Goal: Task Accomplishment & Management: Complete application form

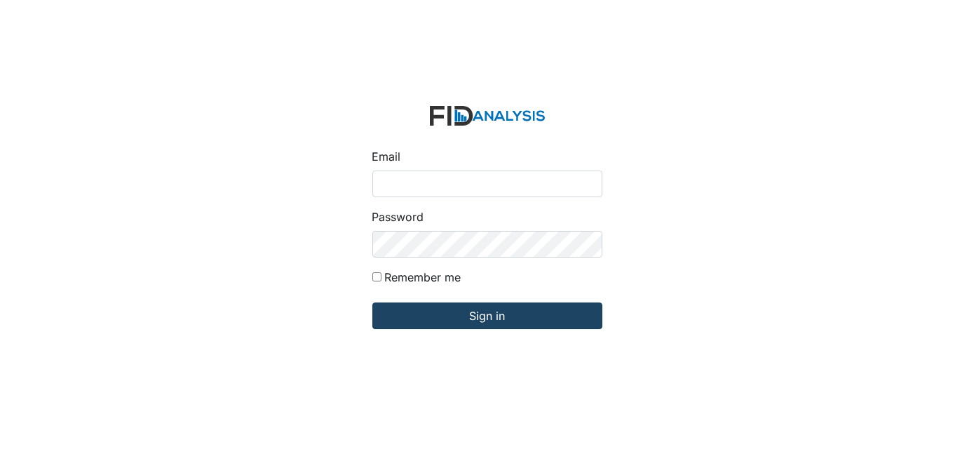
type input "Dsmith@lifeincorporated.com"
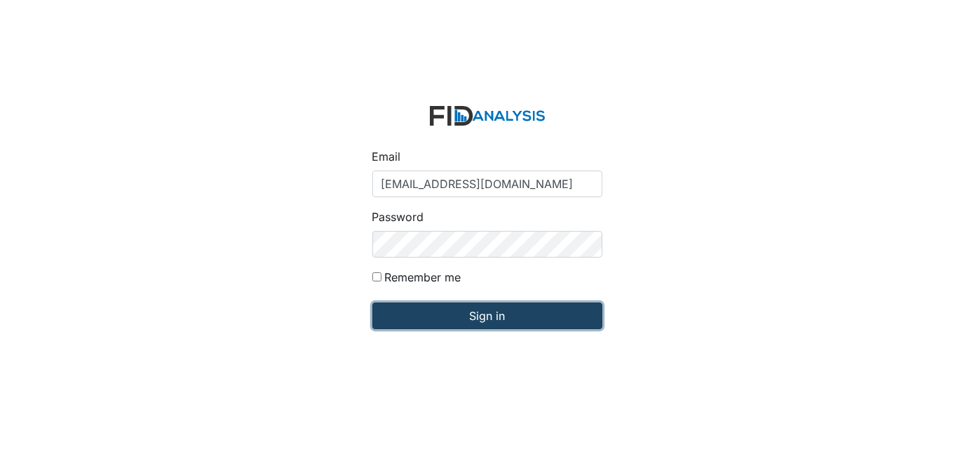
click at [458, 323] on input "Sign in" at bounding box center [488, 315] width 230 height 27
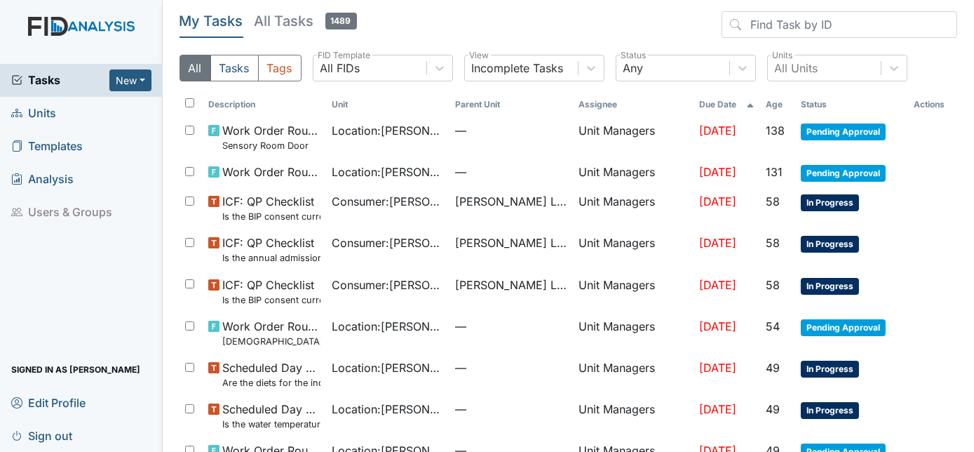
click at [51, 113] on span "Units" at bounding box center [33, 113] width 45 height 22
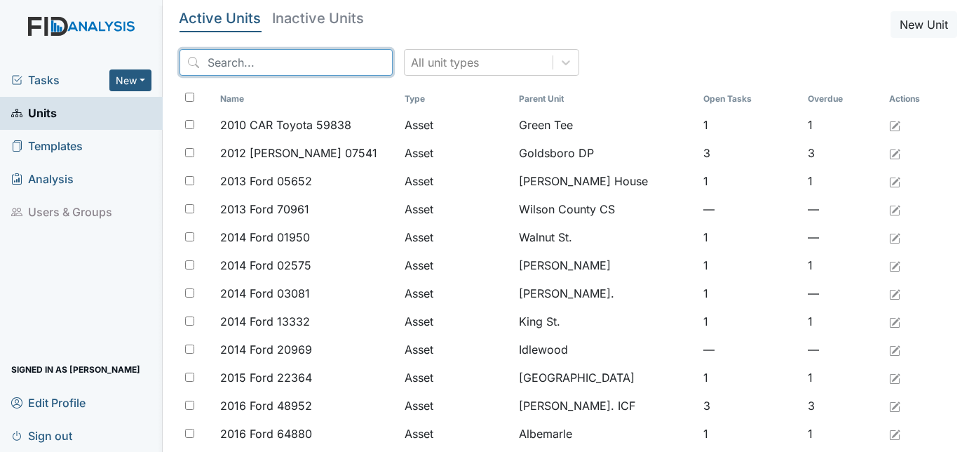
click at [234, 59] on input "search" at bounding box center [286, 62] width 213 height 27
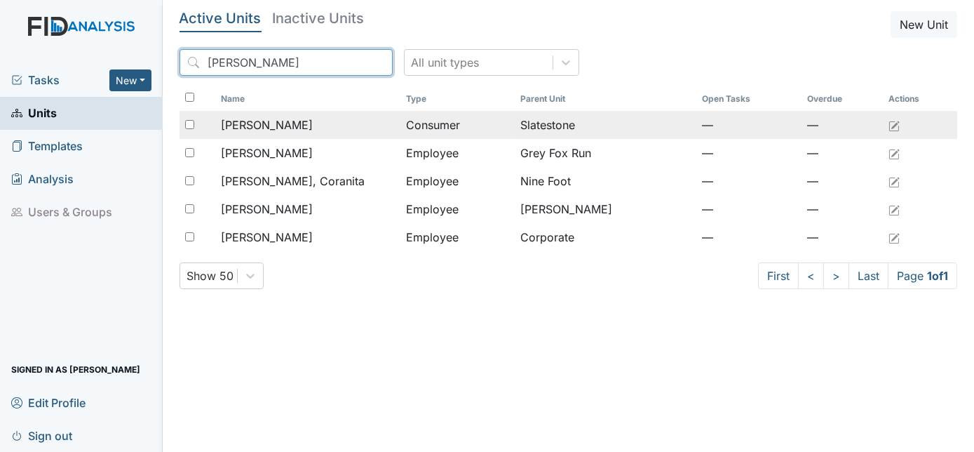
type input "[PERSON_NAME]"
click at [287, 133] on td "[PERSON_NAME]" at bounding box center [307, 125] width 185 height 28
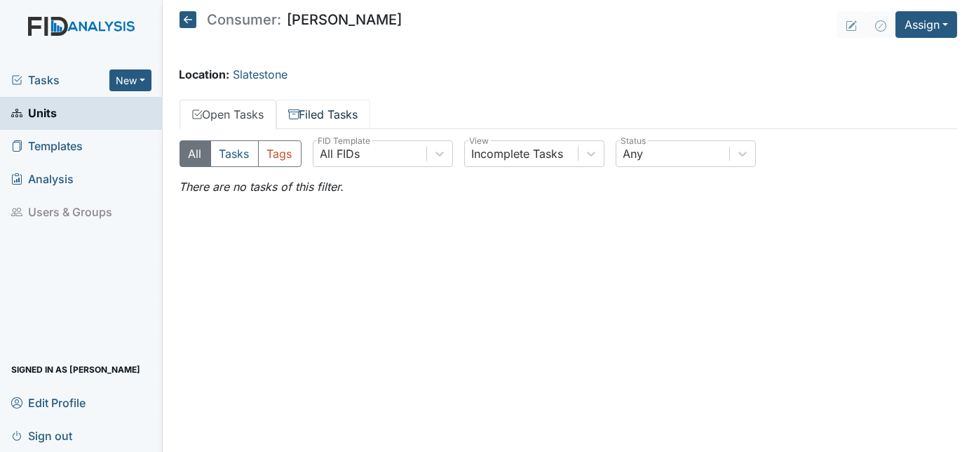
click at [337, 117] on link "Filed Tasks" at bounding box center [323, 114] width 94 height 29
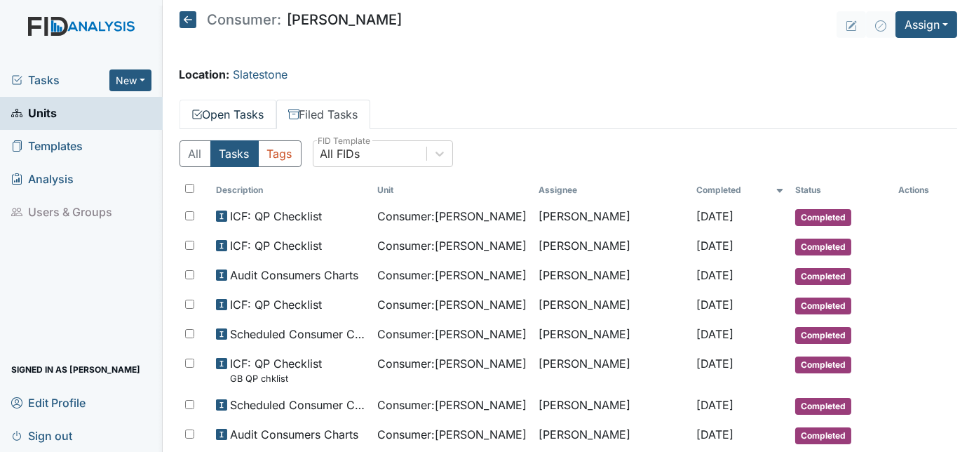
click at [213, 111] on link "Open Tasks" at bounding box center [228, 114] width 97 height 29
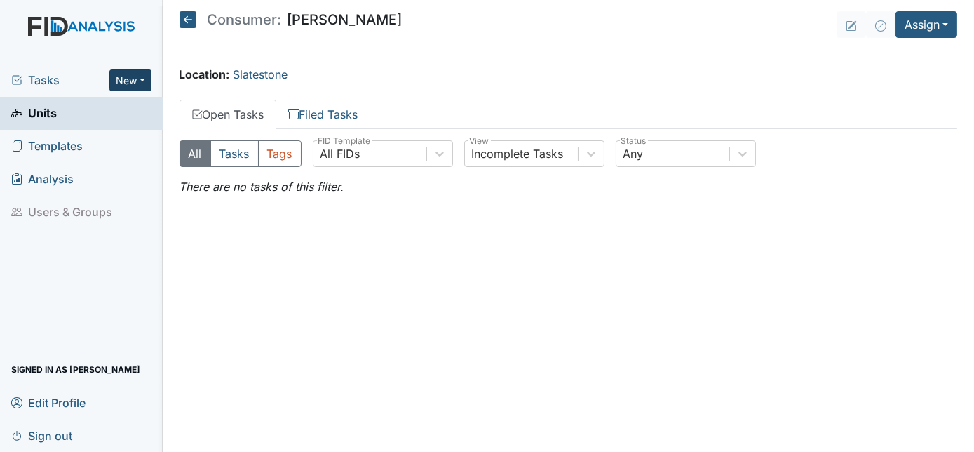
click at [142, 74] on button "New" at bounding box center [130, 80] width 42 height 22
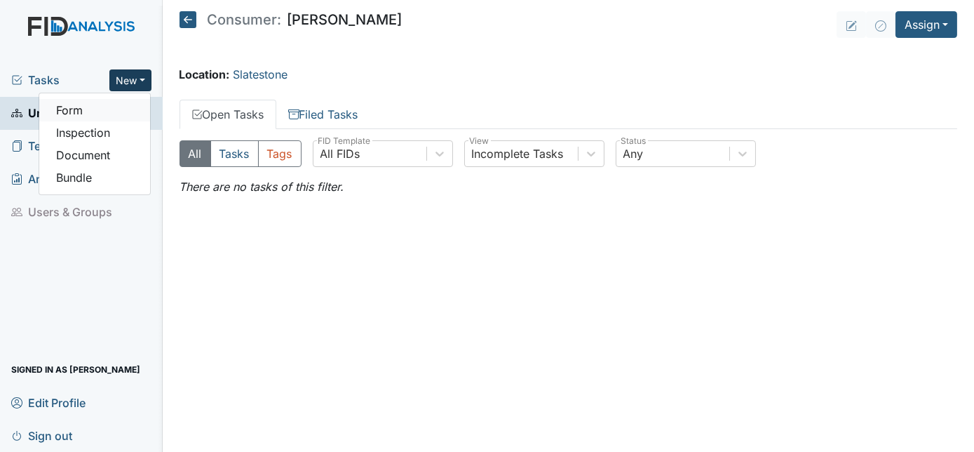
click at [113, 114] on link "Form" at bounding box center [94, 110] width 111 height 22
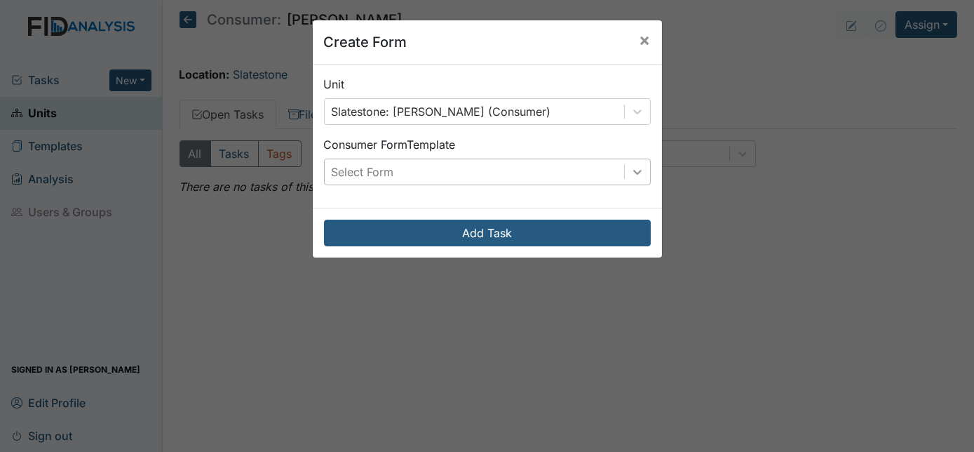
click at [638, 171] on icon at bounding box center [638, 172] width 14 height 14
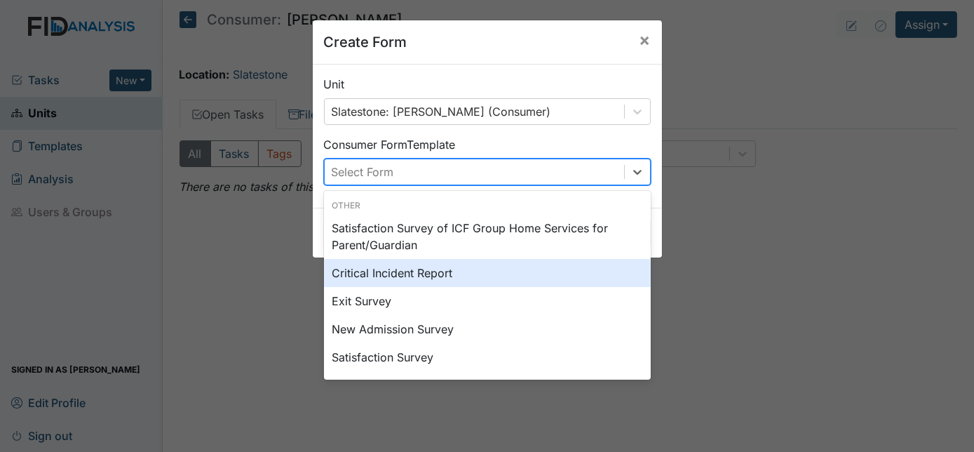
click at [428, 271] on div "Critical Incident Report" at bounding box center [487, 273] width 327 height 28
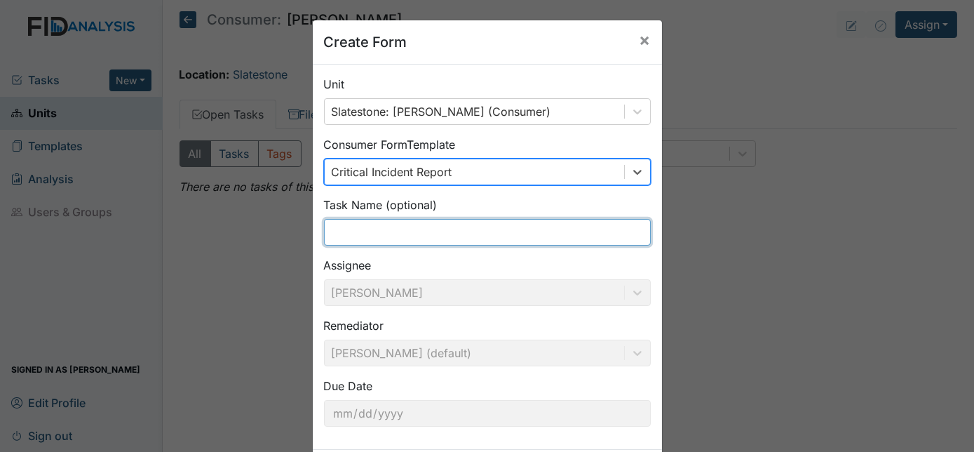
click at [347, 230] on input "text" at bounding box center [487, 232] width 327 height 27
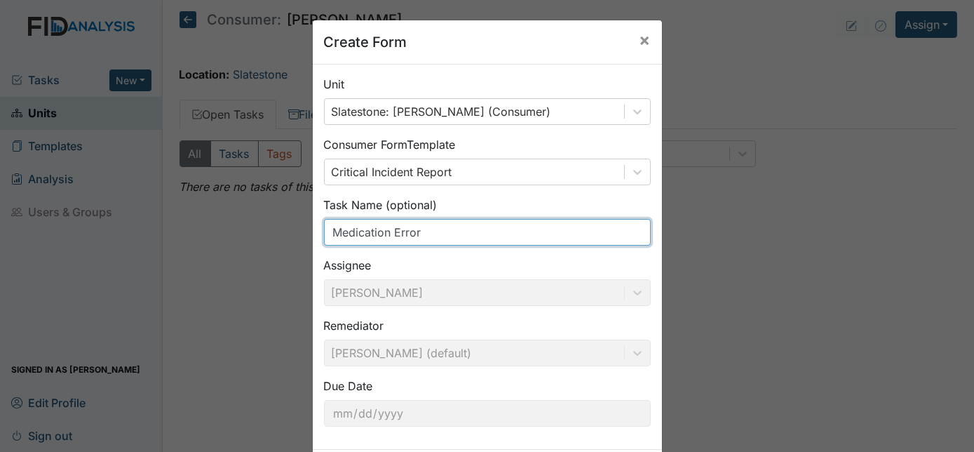
type input "Medication Error"
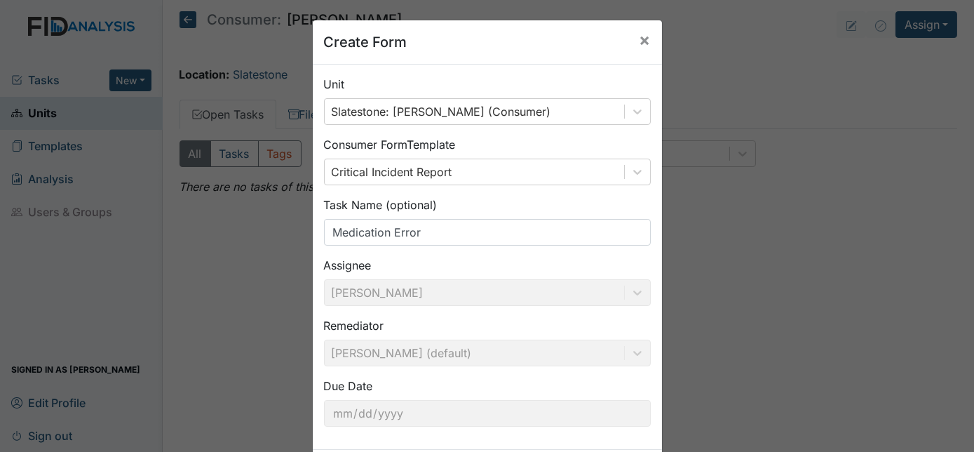
click at [849, 237] on div "Create Form × Unit Slatestone: Barfield, George (Consumer) Consumer Form Templa…" at bounding box center [487, 226] width 974 height 452
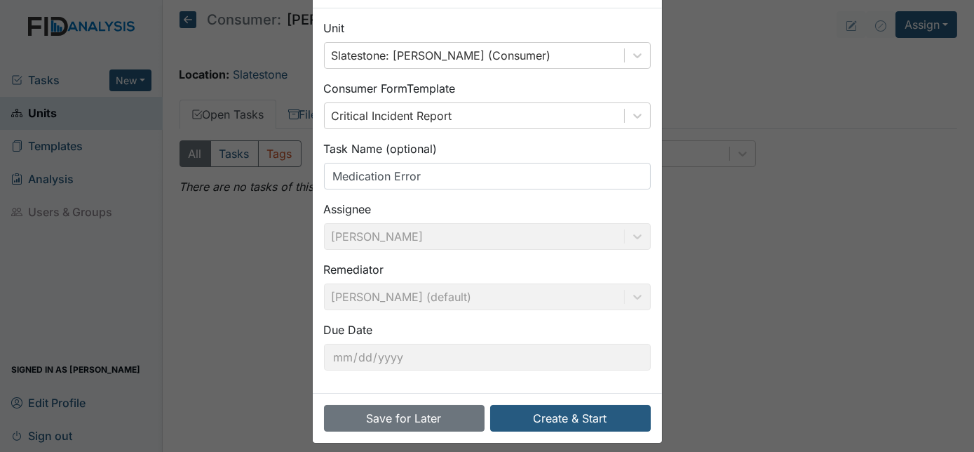
scroll to position [66, 0]
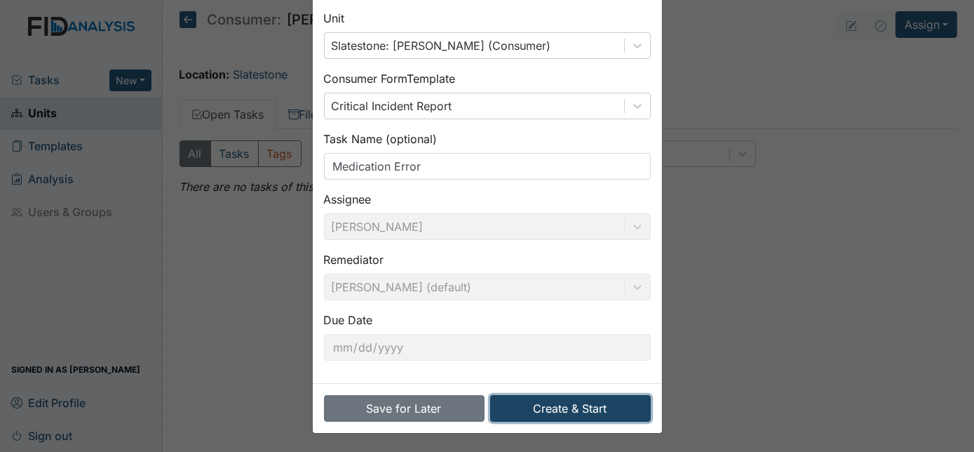
click at [548, 415] on button "Create & Start" at bounding box center [570, 408] width 161 height 27
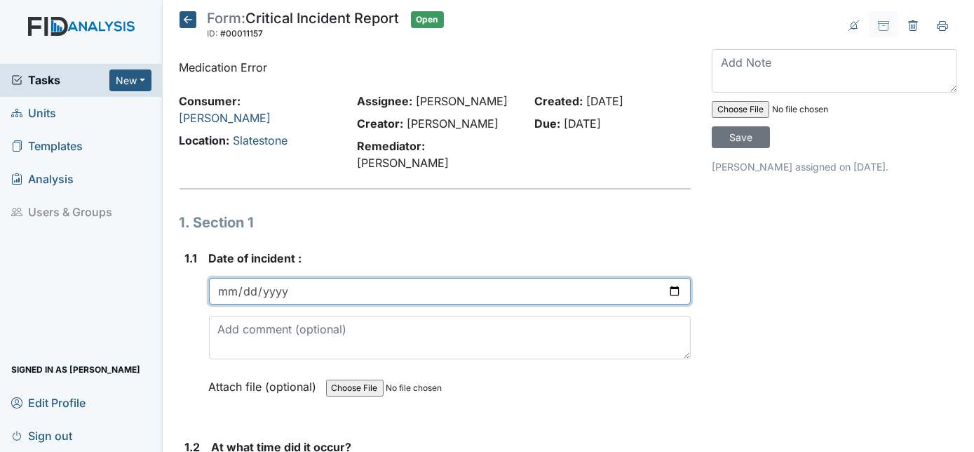
click at [220, 278] on input "date" at bounding box center [450, 291] width 483 height 27
type input "2025-06-24"
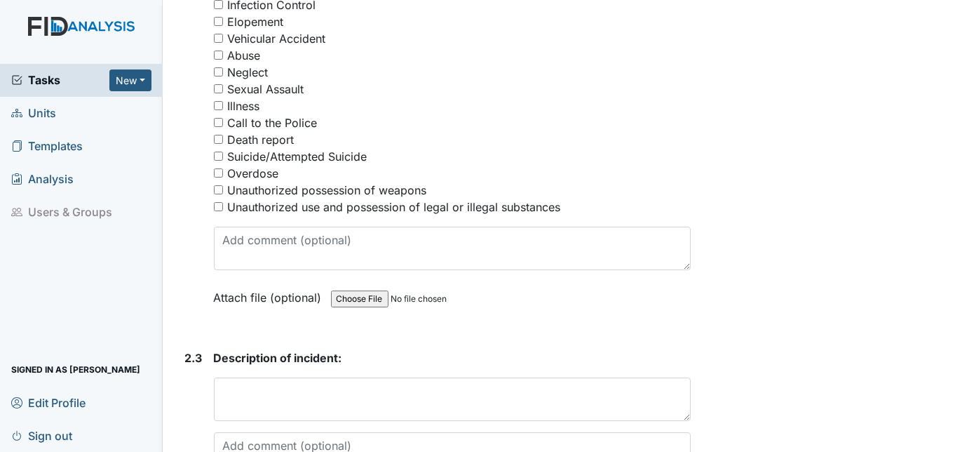
scroll to position [2255, 0]
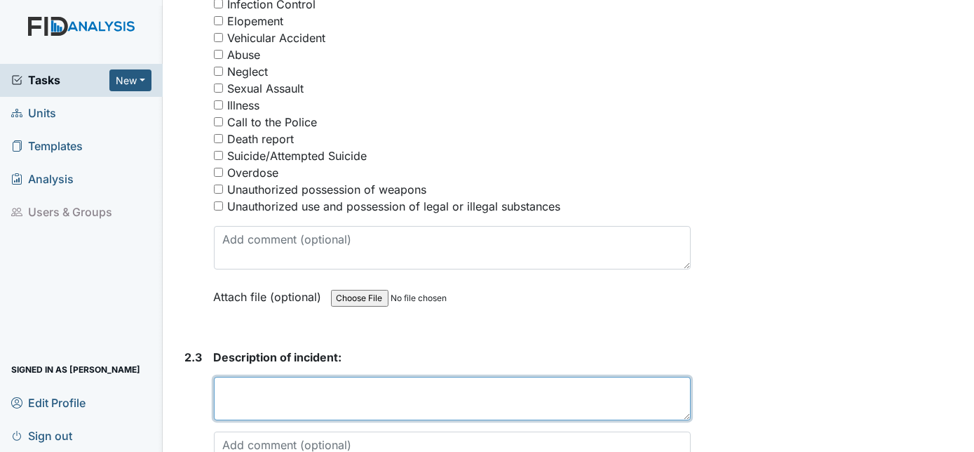
paste textarea "Hydrochlorothiazide 25mg was ordered but was stuck in the blister pack and not …"
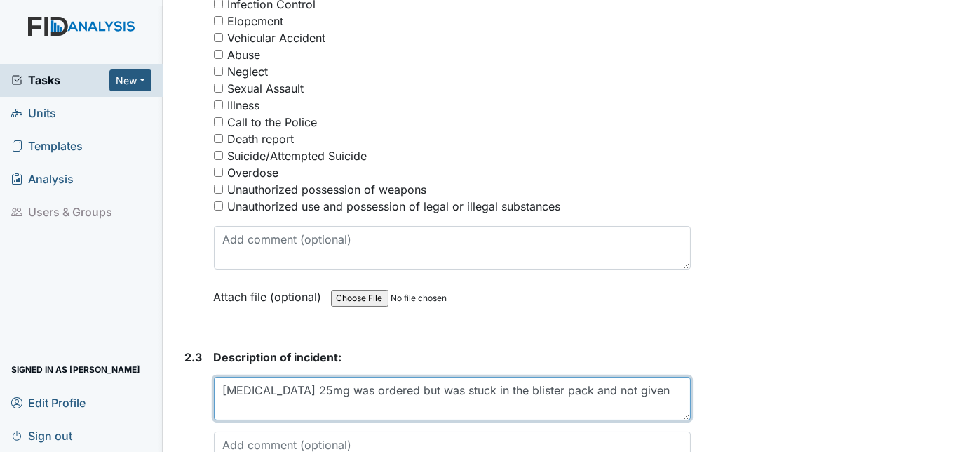
type textarea "Hydrochlorothiazide 25mg was ordered but was stuck in the blister pack and not …"
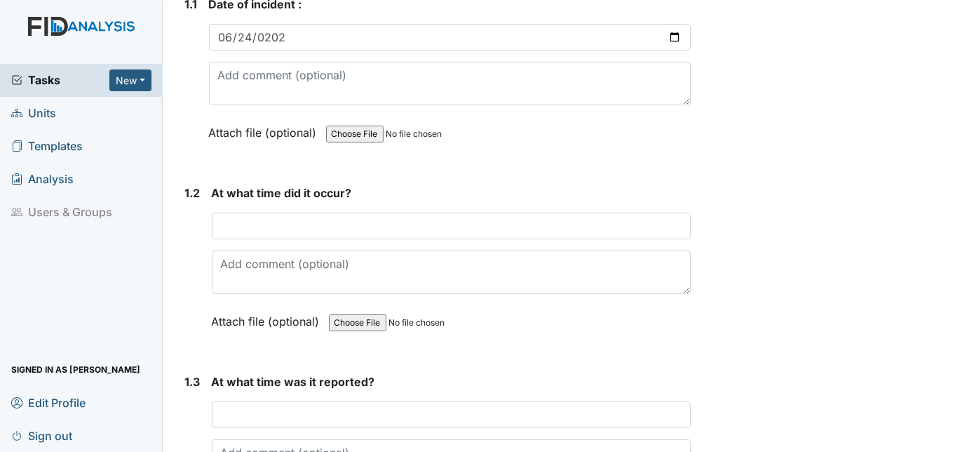
scroll to position [318, 0]
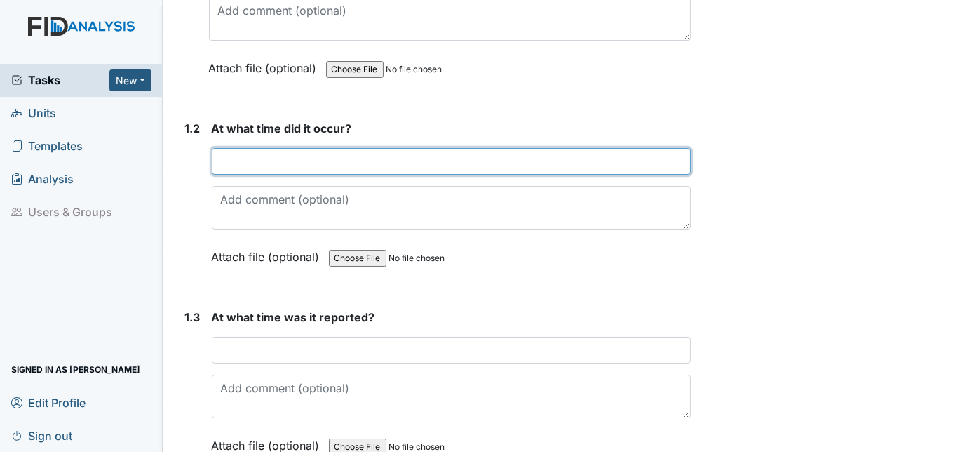
click at [236, 153] on input "text" at bounding box center [452, 161] width 480 height 27
type input "8 am"
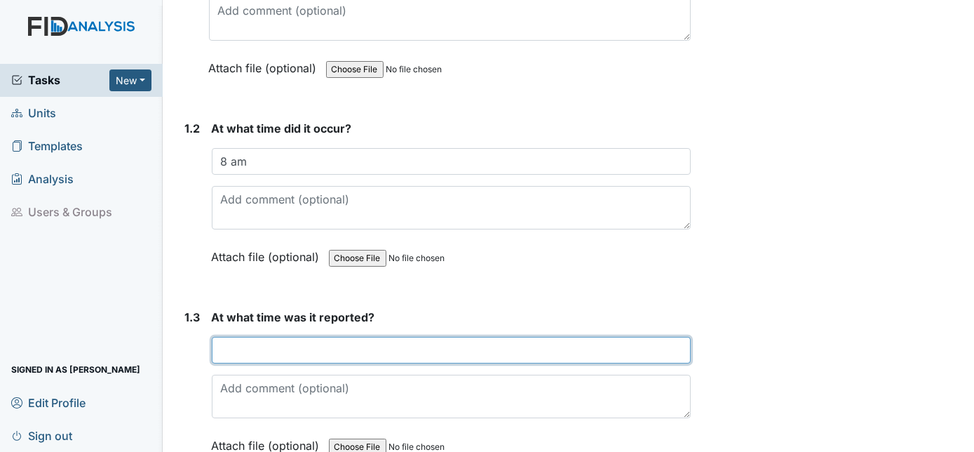
click at [250, 337] on input "text" at bounding box center [452, 350] width 480 height 27
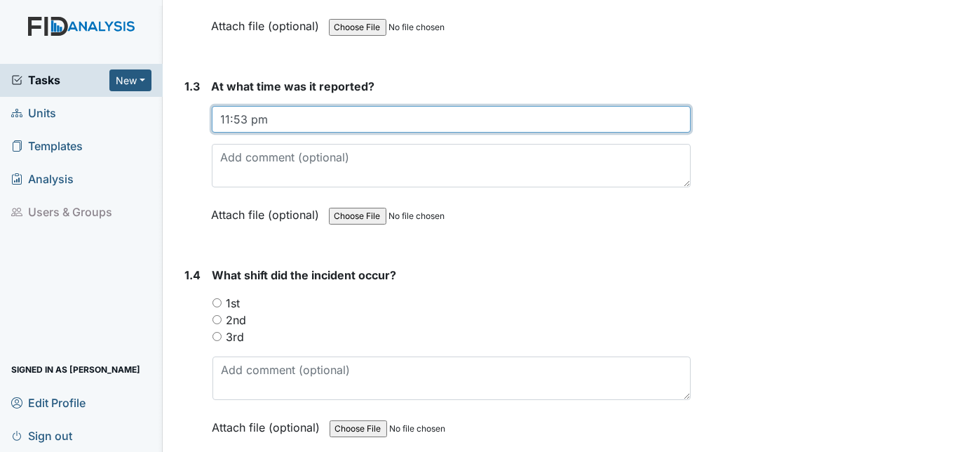
scroll to position [565, 0]
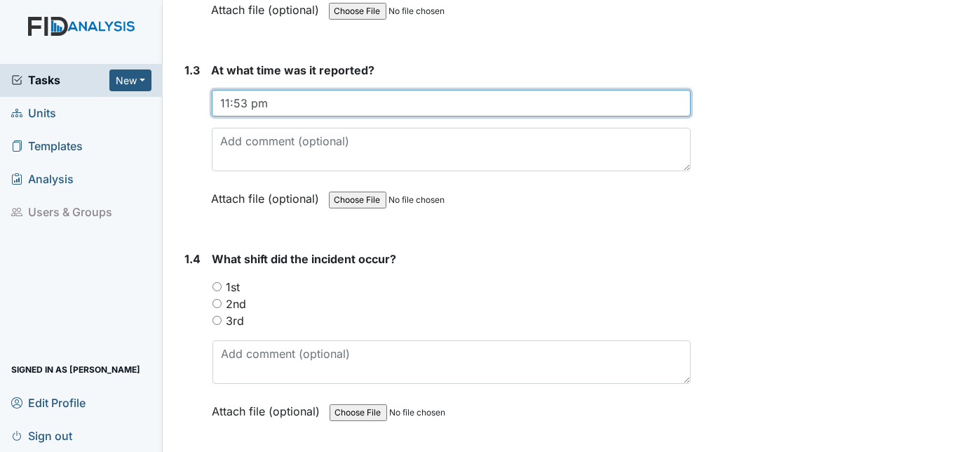
type input "11:53 pm"
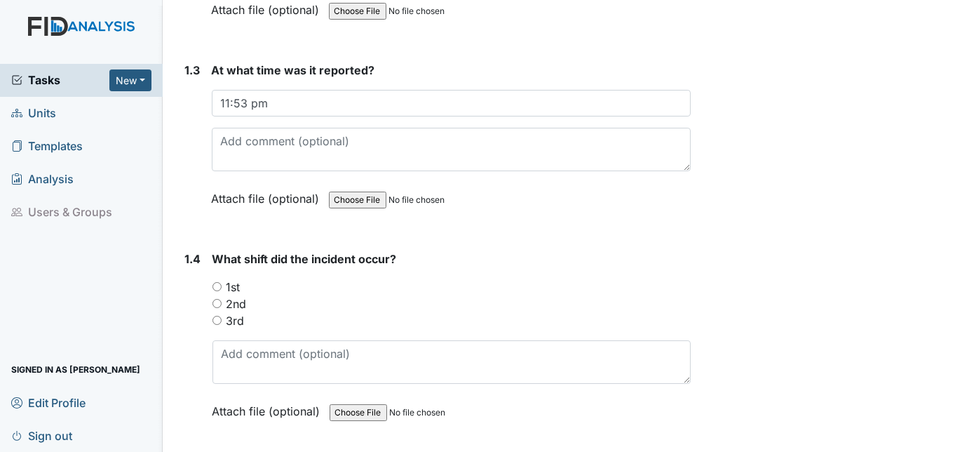
click at [217, 282] on input "1st" at bounding box center [217, 286] width 9 height 9
radio input "true"
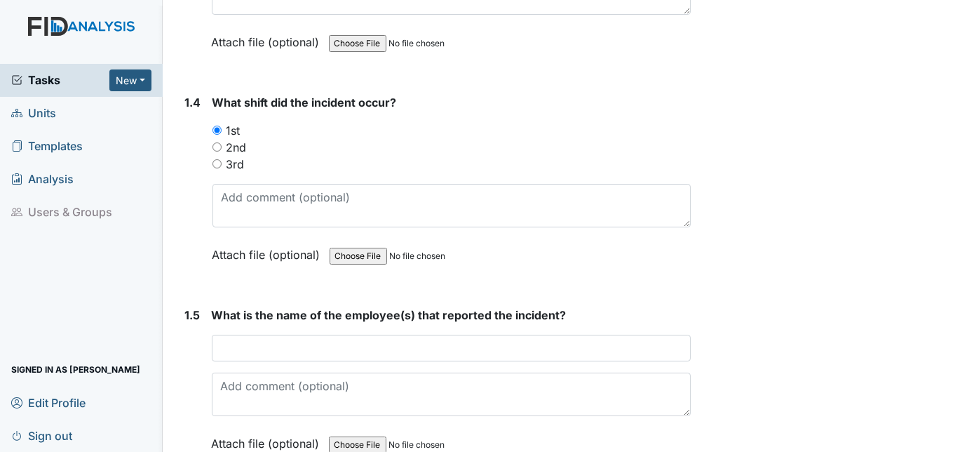
scroll to position [732, 0]
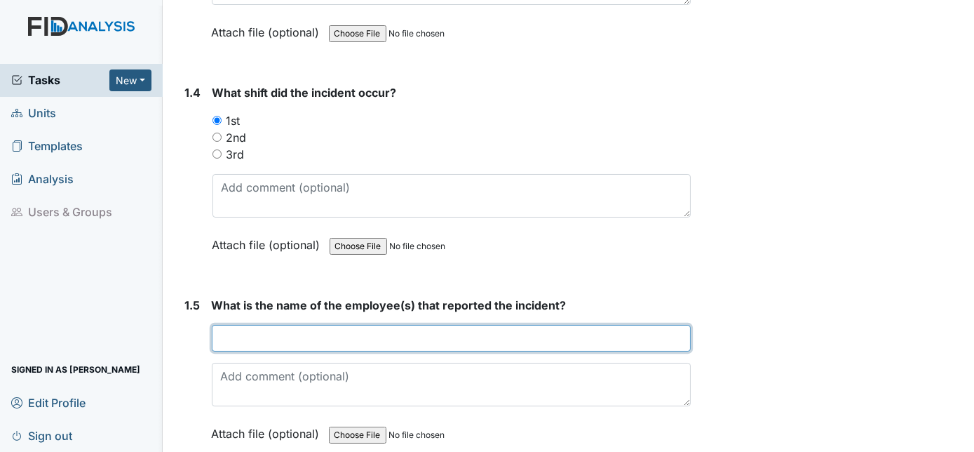
click at [250, 325] on input "text" at bounding box center [452, 338] width 480 height 27
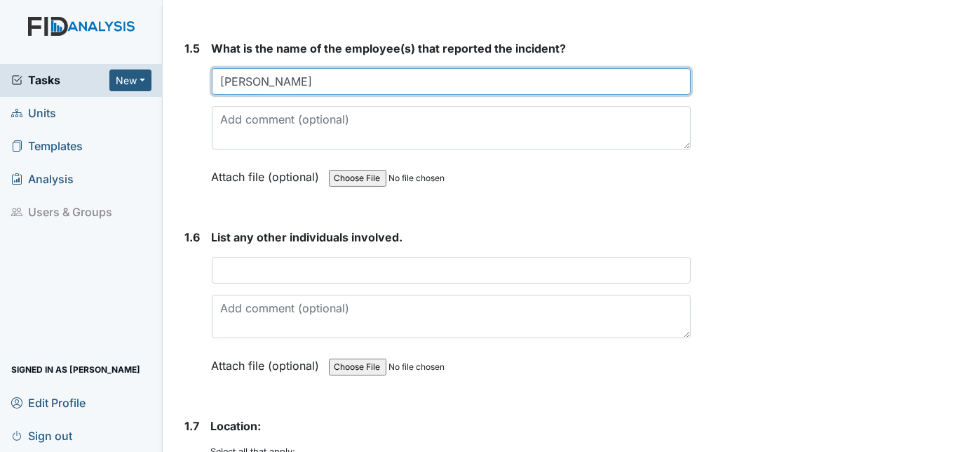
scroll to position [987, 0]
type input "Isaiah Moore"
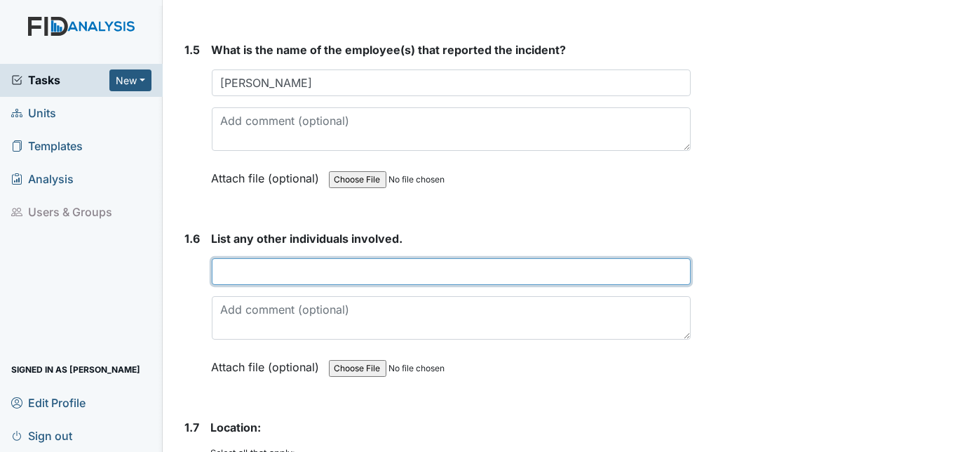
click at [223, 258] on input "text" at bounding box center [452, 271] width 480 height 27
type input "L"
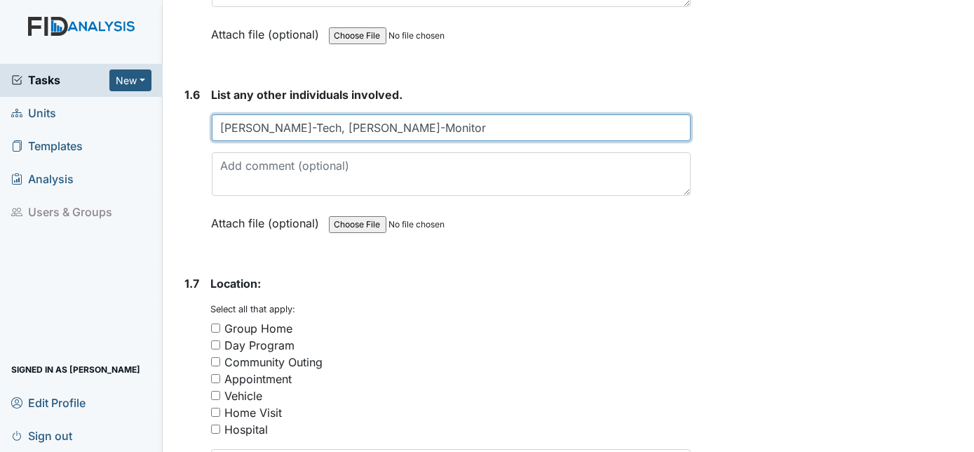
scroll to position [1179, 0]
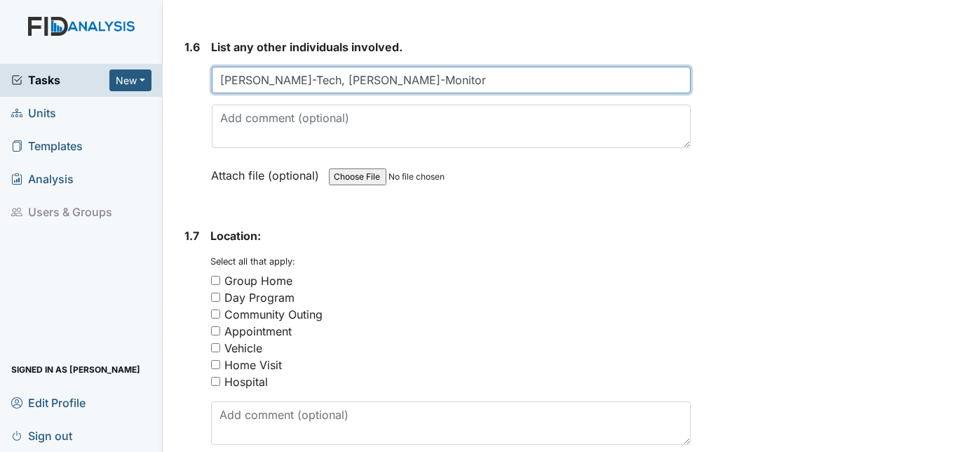
type input "Jalissa Sessoms-Tech, Yvonne Moore-Monitor"
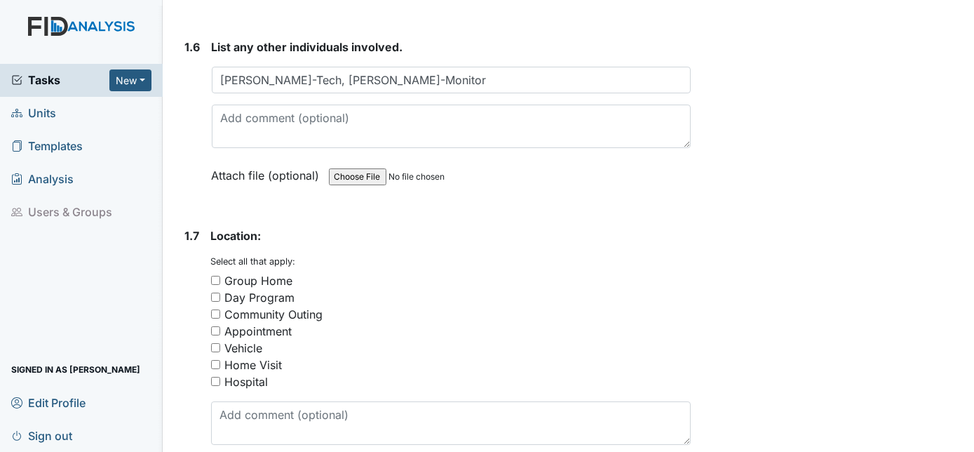
click at [213, 276] on input "Group Home" at bounding box center [215, 280] width 9 height 9
checkbox input "true"
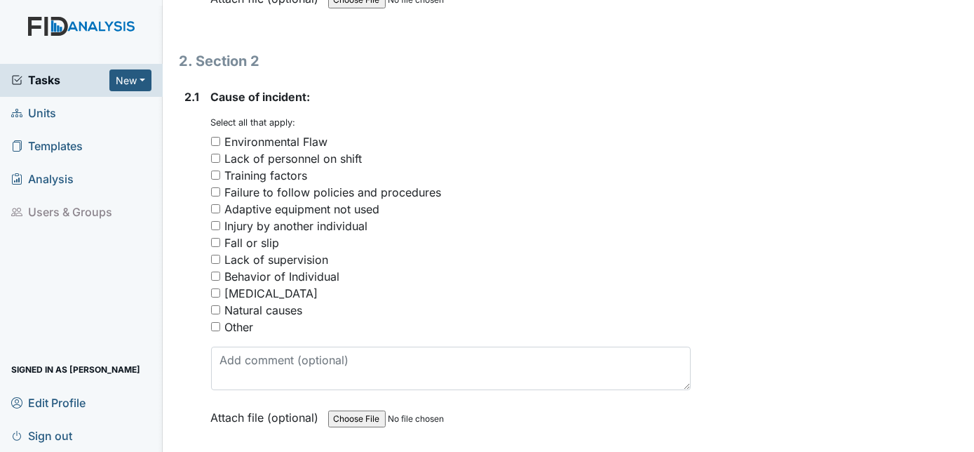
scroll to position [1655, 0]
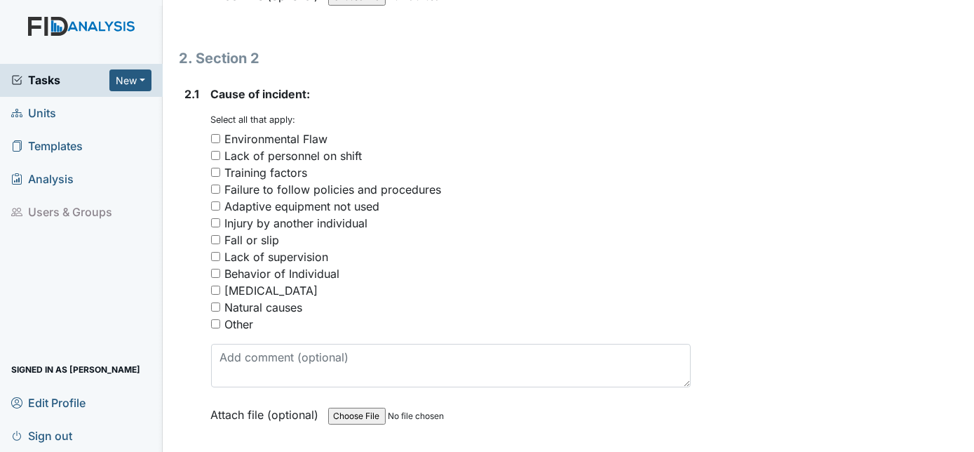
click at [218, 184] on input "Failure to follow policies and procedures" at bounding box center [215, 188] width 9 height 9
checkbox input "true"
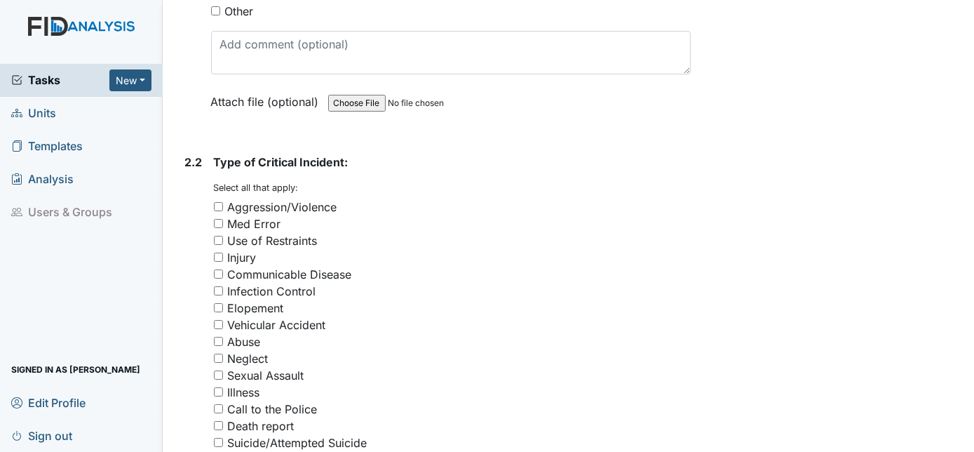
scroll to position [1968, 0]
click at [215, 219] on input "Med Error" at bounding box center [218, 223] width 9 height 9
checkbox input "true"
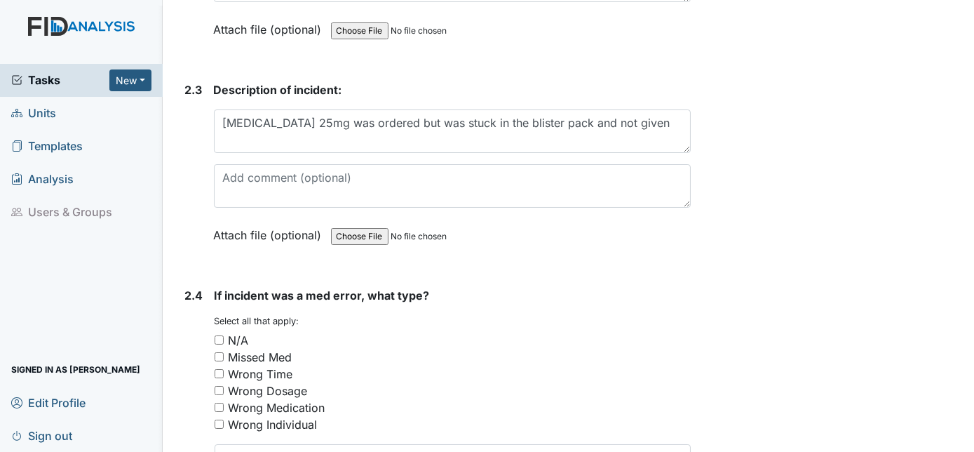
scroll to position [2535, 0]
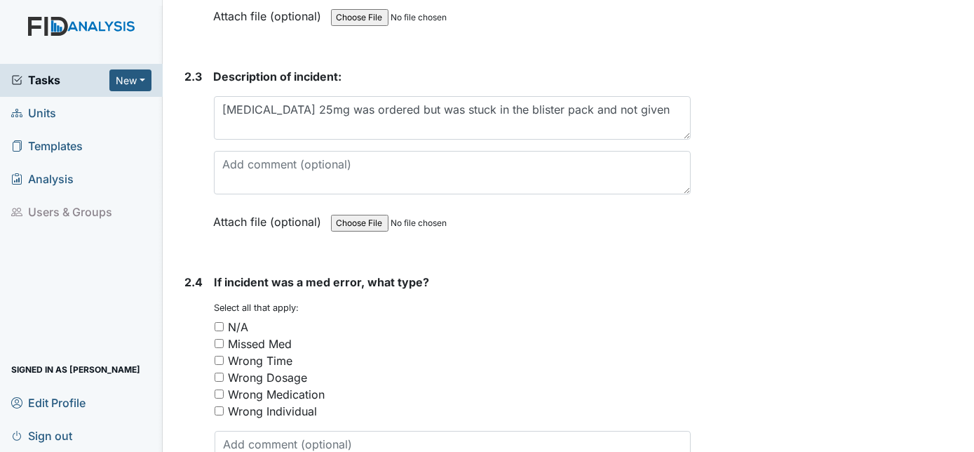
click at [217, 373] on input "Wrong Dosage" at bounding box center [219, 377] width 9 height 9
checkbox input "true"
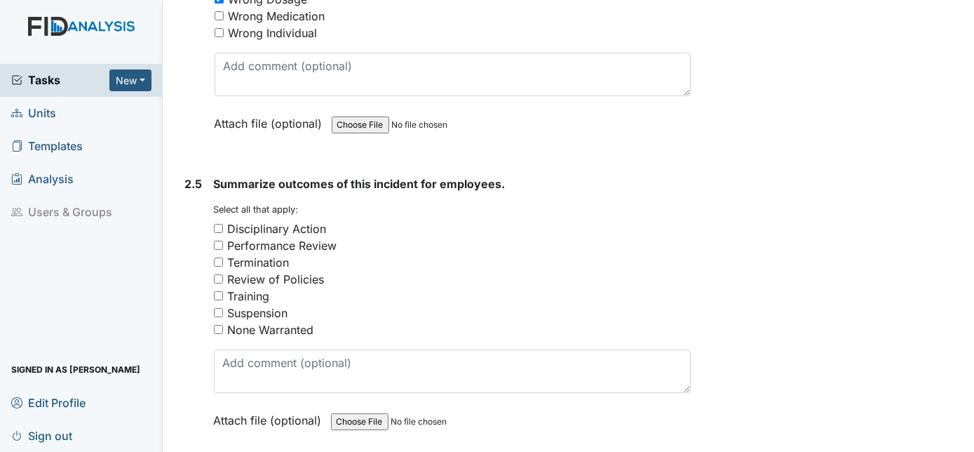
scroll to position [2917, 0]
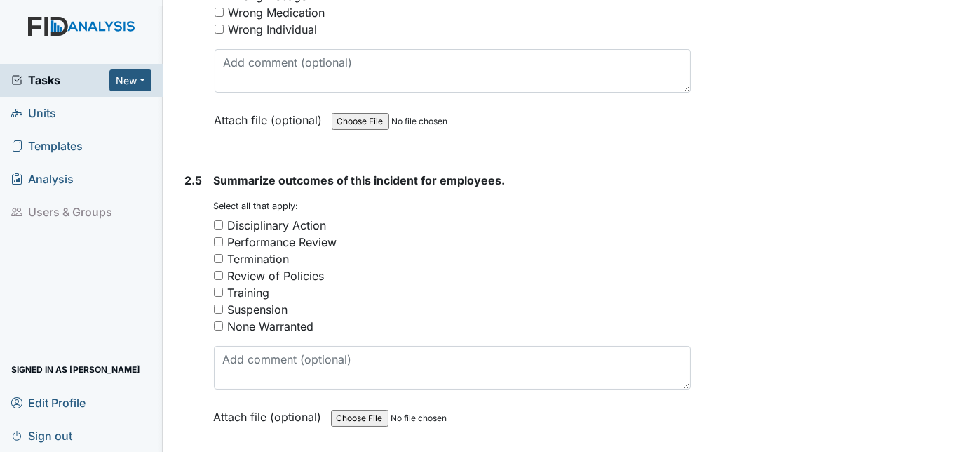
click at [218, 220] on input "Disciplinary Action" at bounding box center [218, 224] width 9 height 9
checkbox input "true"
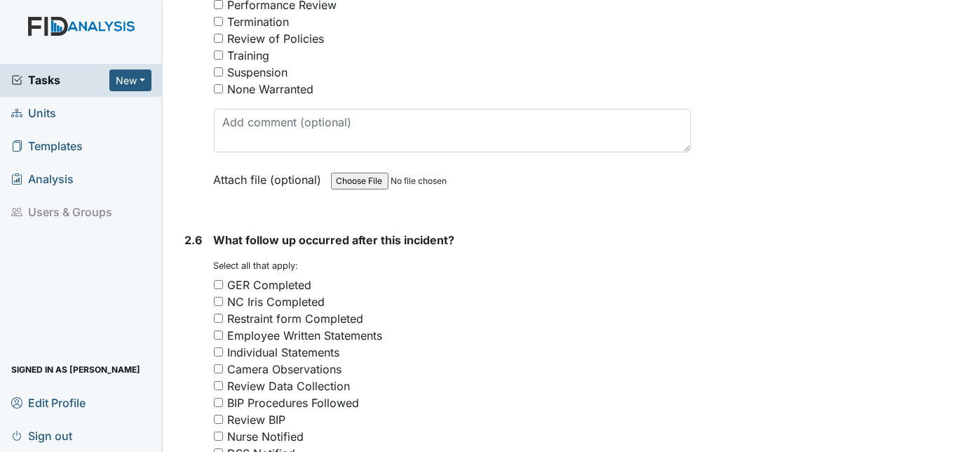
scroll to position [3155, 0]
click at [216, 279] on input "GER Completed" at bounding box center [218, 283] width 9 height 9
checkbox input "true"
click at [217, 329] on input "Employee Written Statements" at bounding box center [218, 333] width 9 height 9
checkbox input "true"
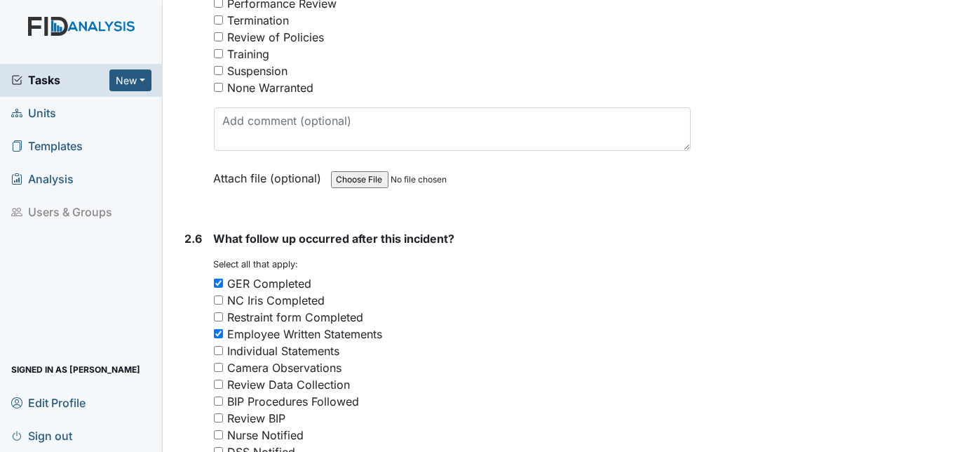
click at [217, 430] on input "Nurse Notified" at bounding box center [218, 434] width 9 height 9
checkbox input "true"
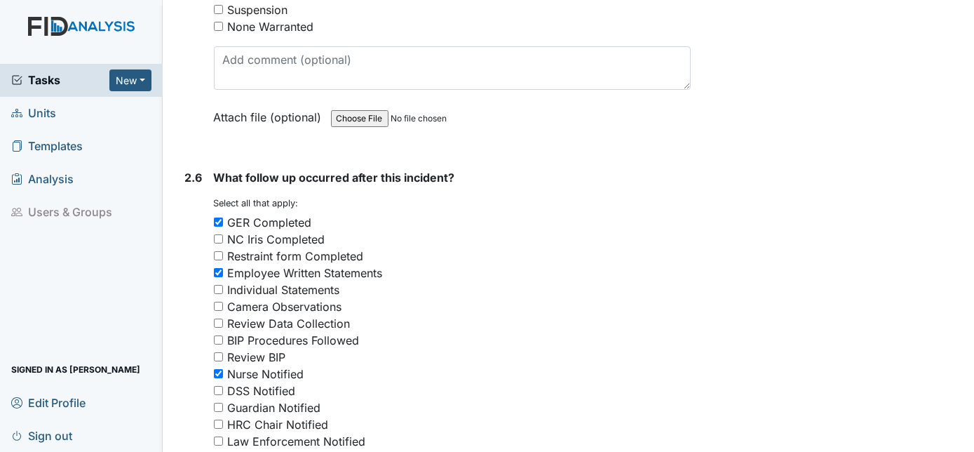
scroll to position [3219, 0]
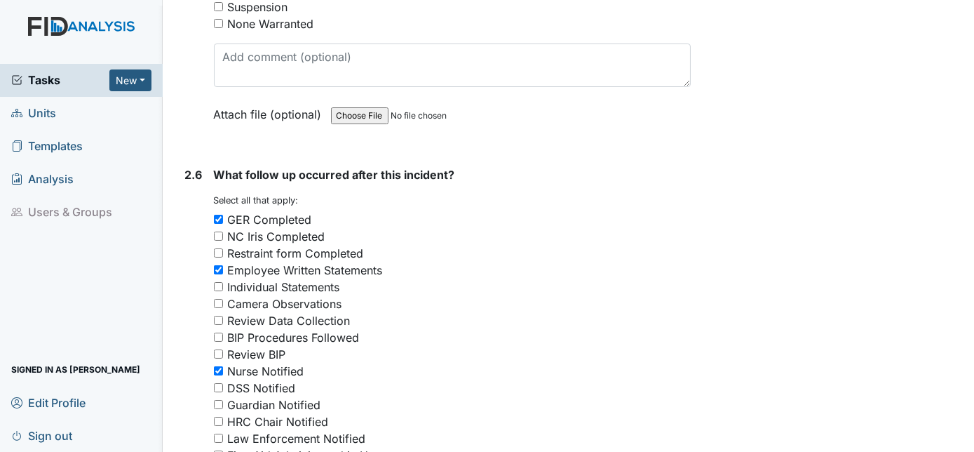
click at [219, 400] on input "Guardian Notified" at bounding box center [218, 404] width 9 height 9
checkbox input "true"
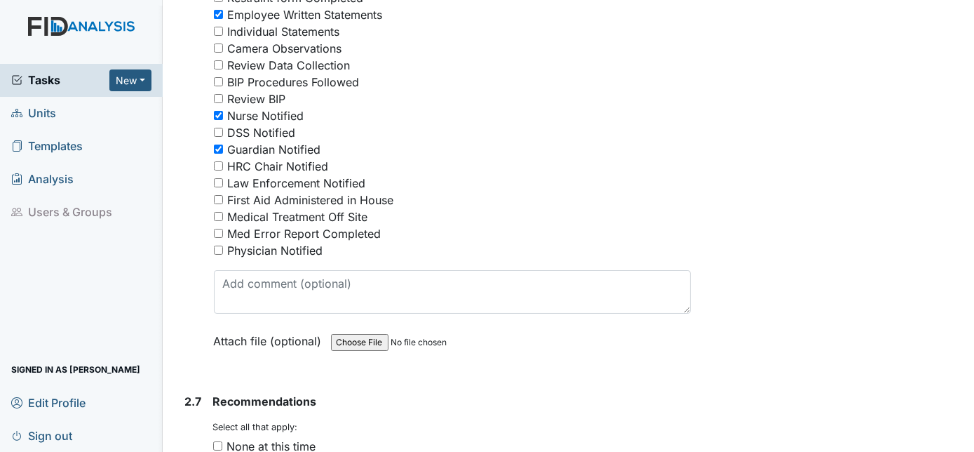
click at [220, 229] on input "Med Error Report Completed" at bounding box center [218, 233] width 9 height 9
checkbox input "true"
click at [215, 246] on input "Physician Notified" at bounding box center [218, 250] width 9 height 9
checkbox input "true"
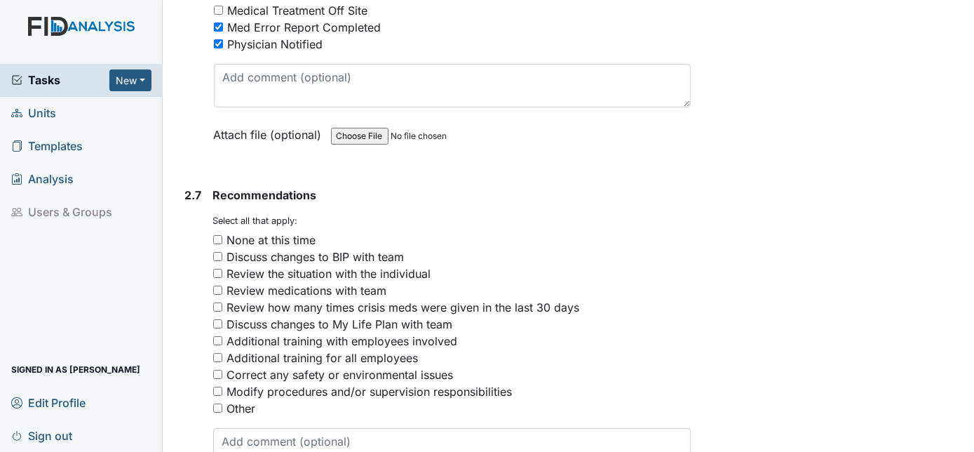
scroll to position [3794, 0]
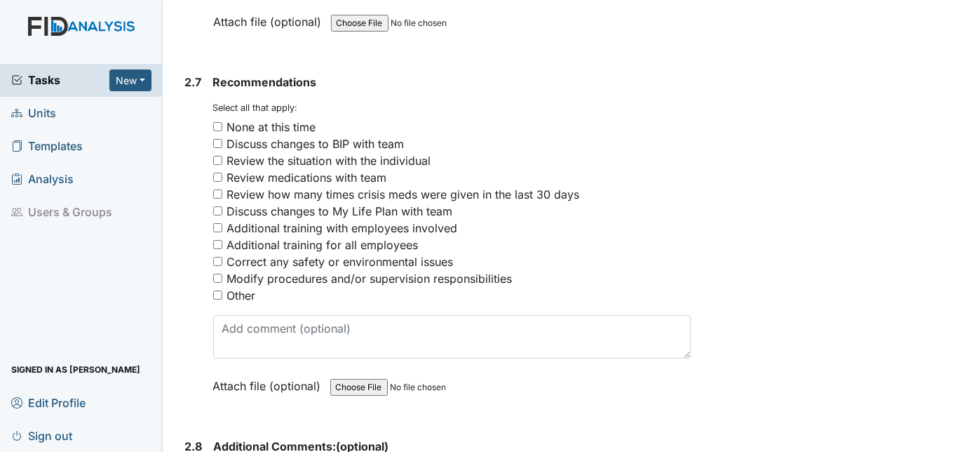
click at [218, 290] on input "Other" at bounding box center [217, 294] width 9 height 9
checkbox input "true"
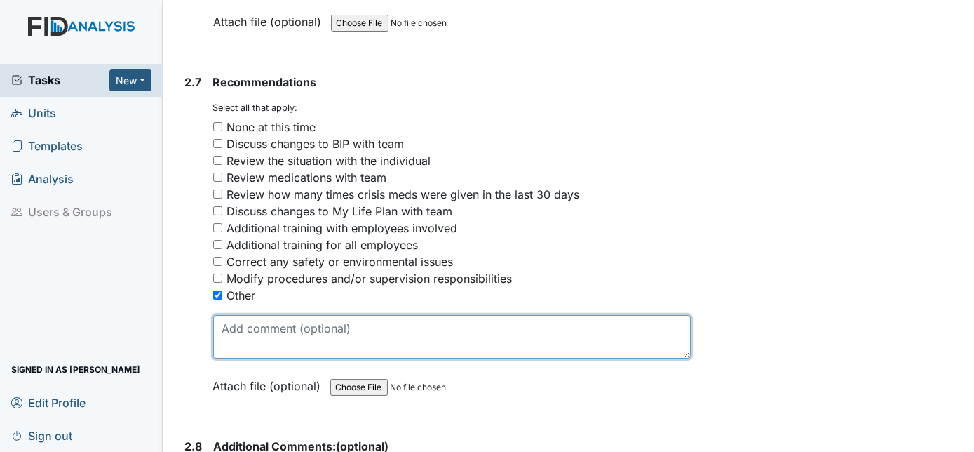
click at [247, 315] on textarea at bounding box center [452, 336] width 478 height 43
drag, startPoint x: 267, startPoint y: 295, endPoint x: 379, endPoint y: 309, distance: 112.3
click at [379, 315] on textarea "Displinary Action" at bounding box center [452, 336] width 478 height 43
drag, startPoint x: 249, startPoint y: 296, endPoint x: 301, endPoint y: 311, distance: 54.0
click at [298, 315] on textarea "Displinary Action" at bounding box center [452, 336] width 478 height 43
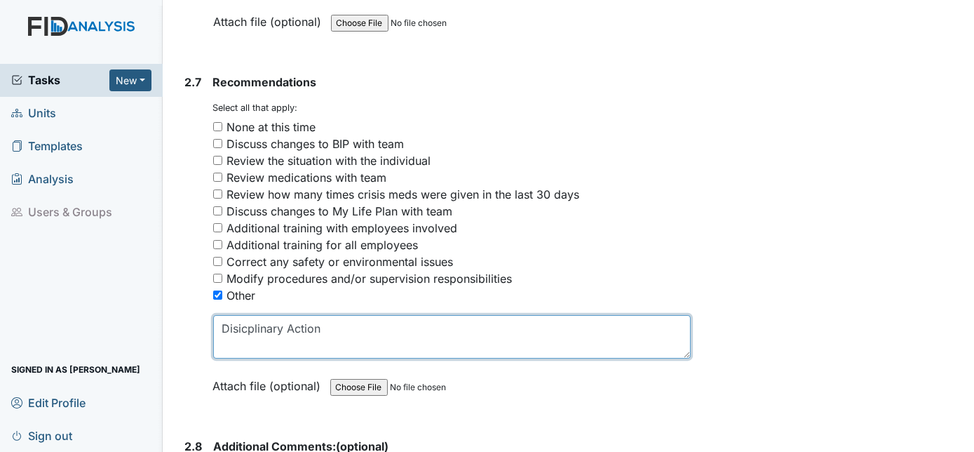
click at [373, 316] on textarea "Disicplinary Action" at bounding box center [452, 336] width 478 height 43
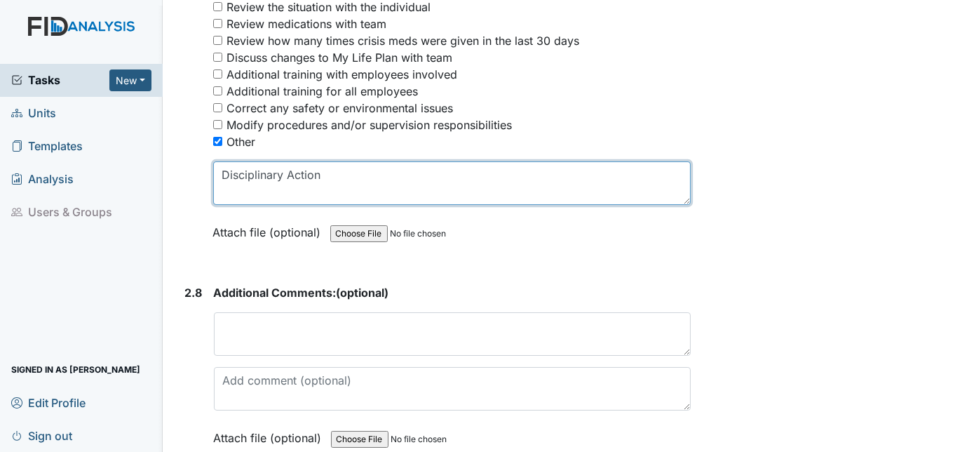
scroll to position [3987, 0]
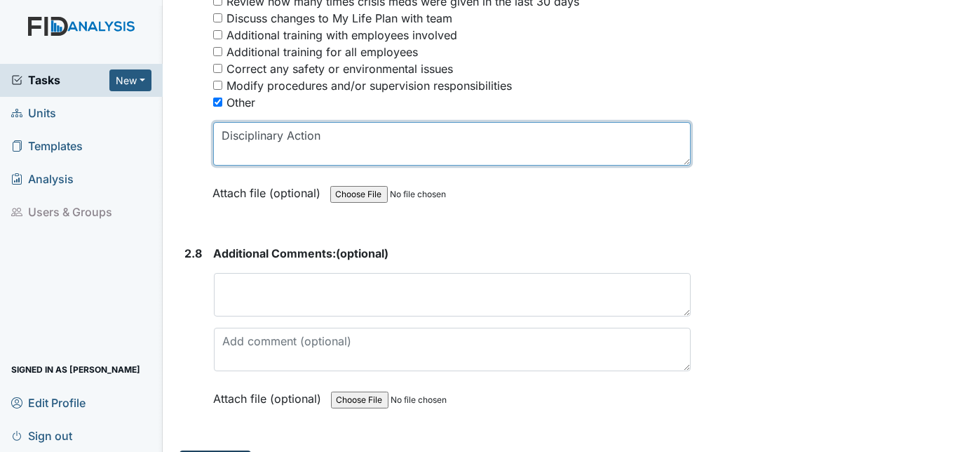
type textarea "Disciplinary Action"
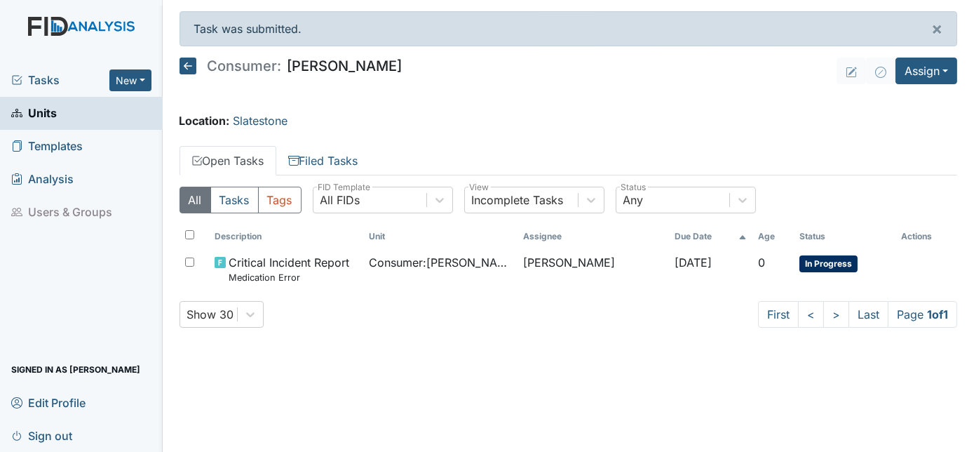
click at [102, 109] on link "Units" at bounding box center [81, 113] width 163 height 33
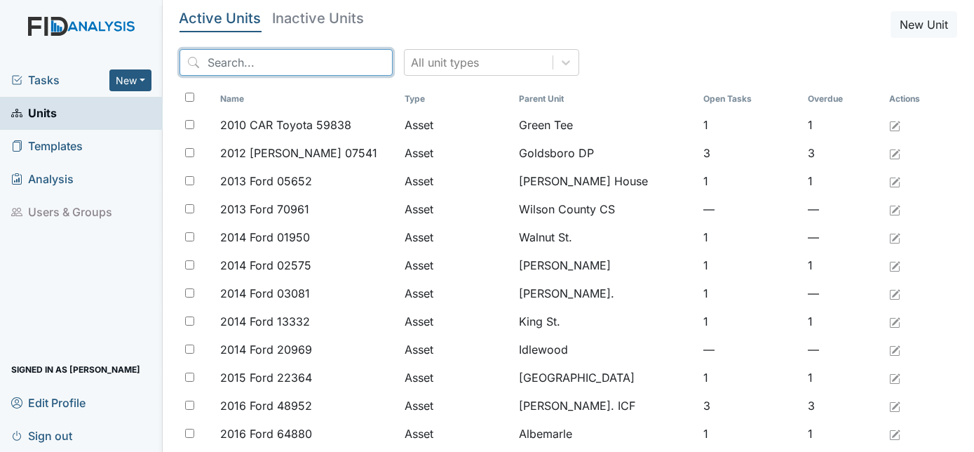
click at [281, 53] on input "search" at bounding box center [286, 62] width 213 height 27
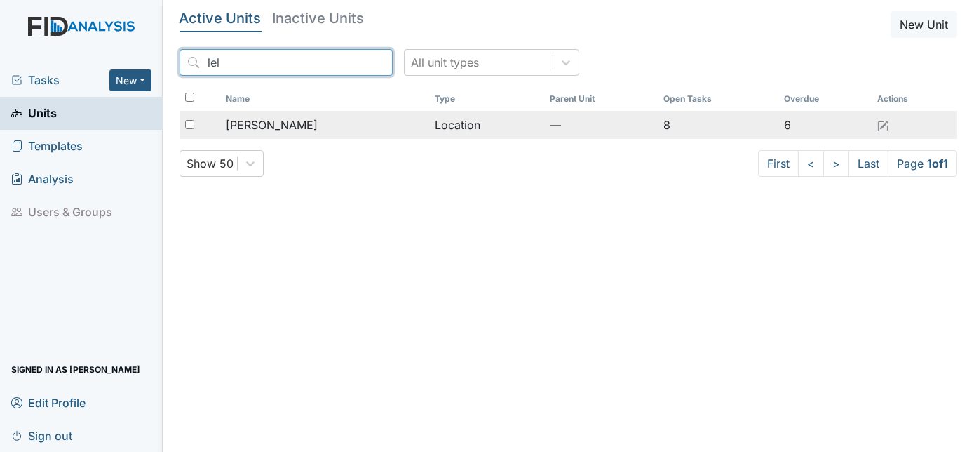
type input "lel"
click at [326, 125] on div "[PERSON_NAME]" at bounding box center [325, 124] width 198 height 17
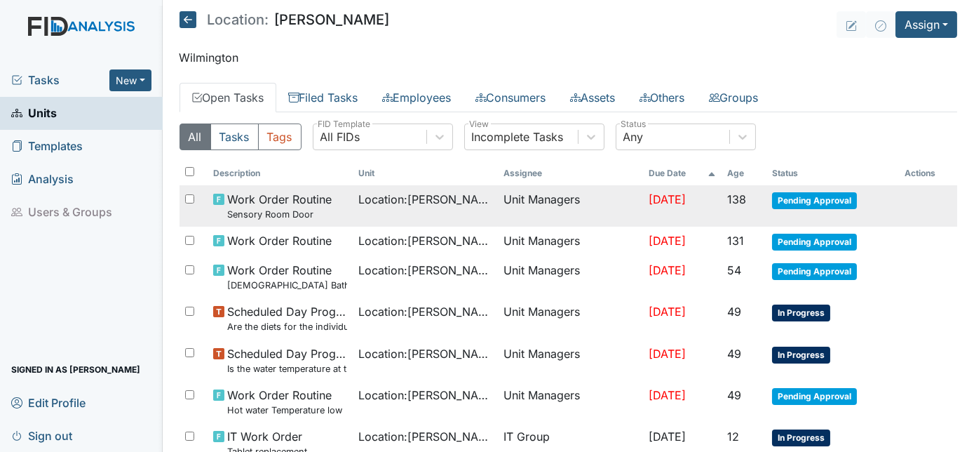
click at [262, 200] on span "Work Order Routine Sensory Room Door" at bounding box center [279, 206] width 105 height 30
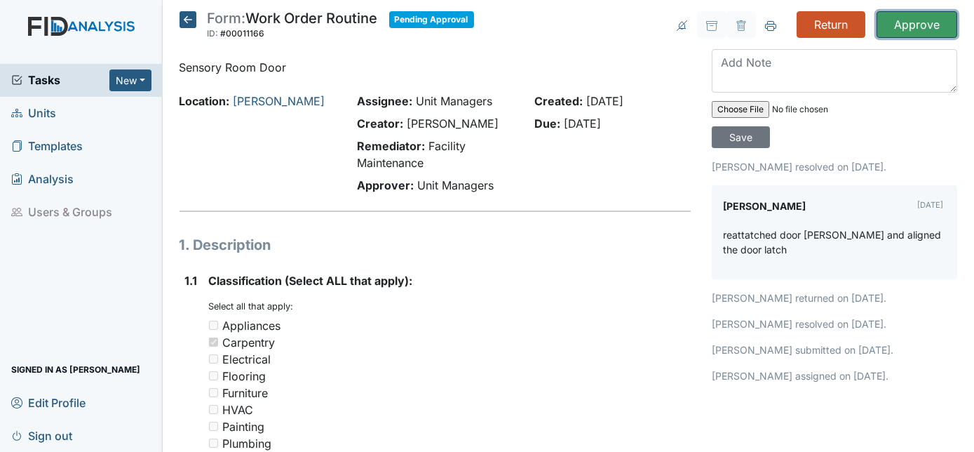
click at [900, 23] on input "Approve" at bounding box center [917, 24] width 81 height 27
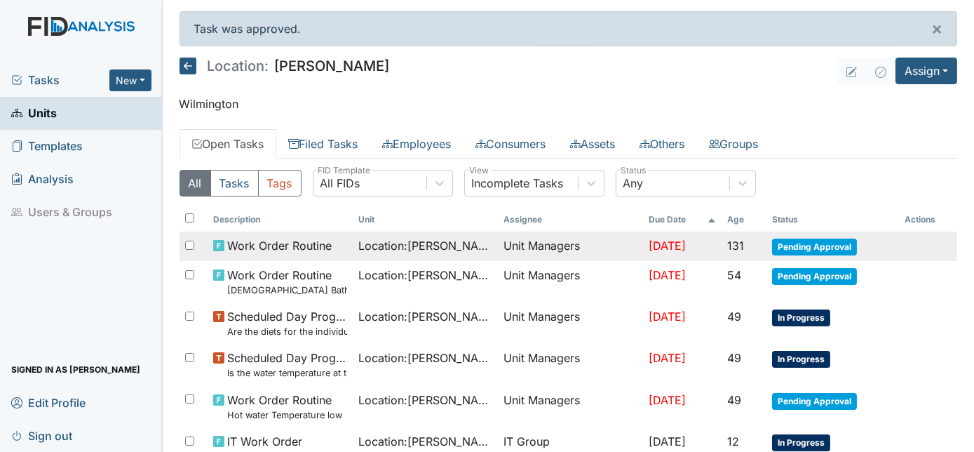
click at [319, 246] on span "Work Order Routine" at bounding box center [279, 245] width 105 height 17
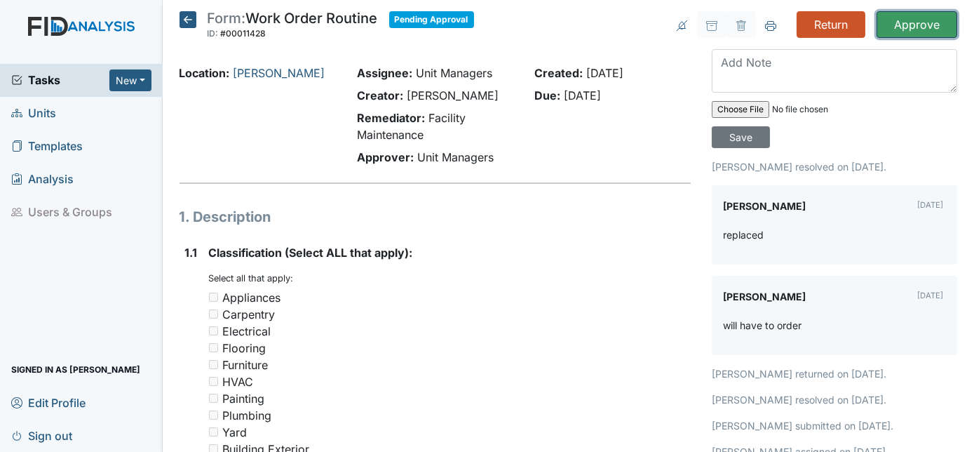
click at [920, 25] on input "Approve" at bounding box center [917, 24] width 81 height 27
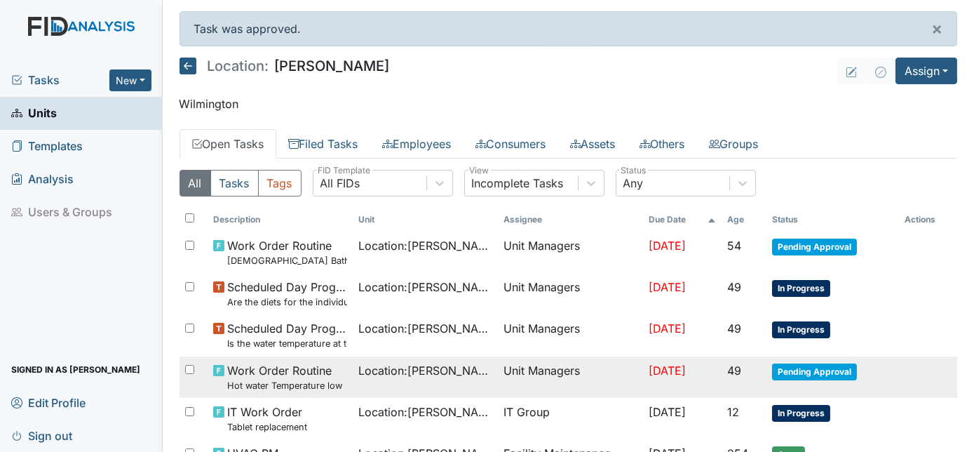
click at [293, 382] on small "Hot water Temperature low" at bounding box center [284, 385] width 115 height 13
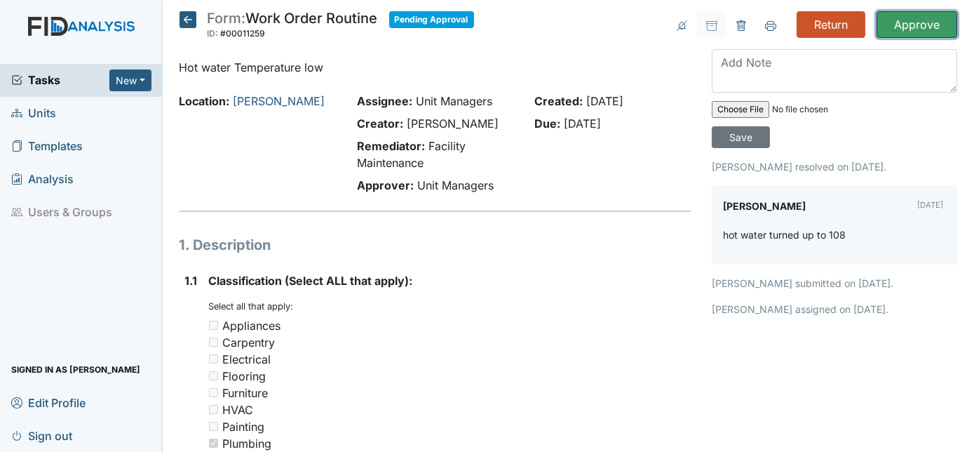
click at [898, 26] on input "Approve" at bounding box center [917, 24] width 81 height 27
click at [38, 115] on span "Units" at bounding box center [33, 113] width 45 height 22
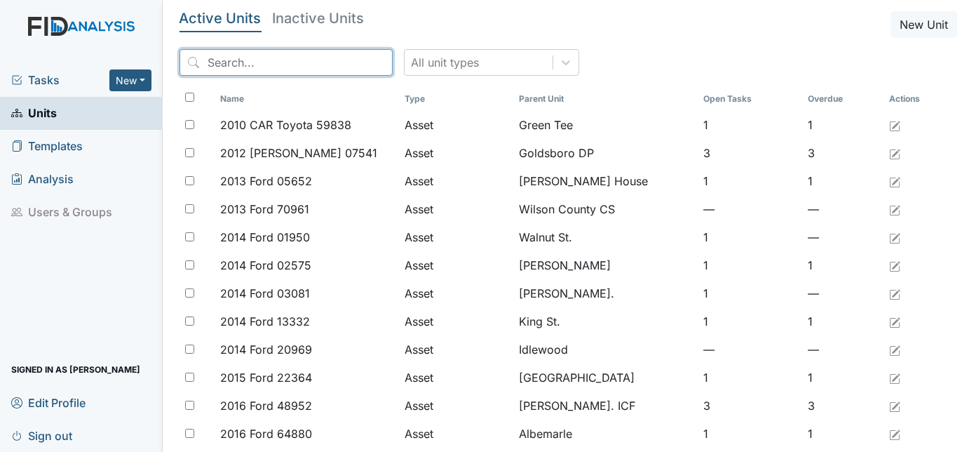
click at [269, 67] on input "search" at bounding box center [286, 62] width 213 height 27
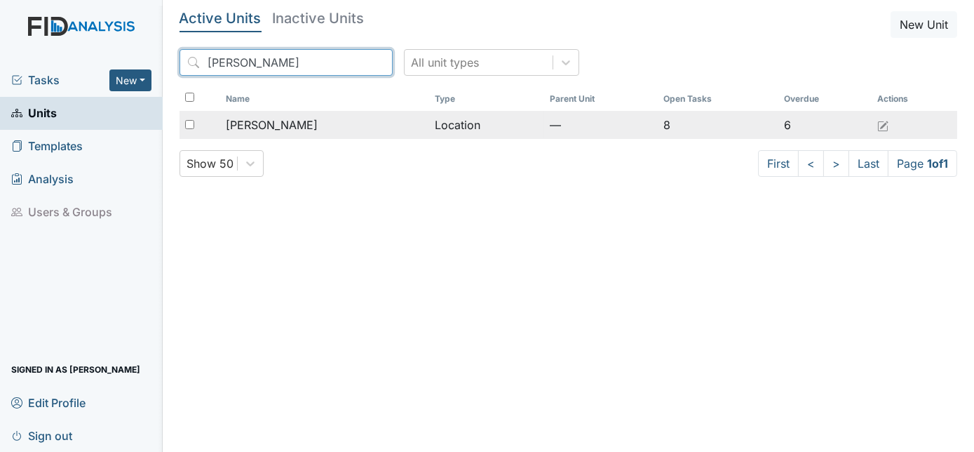
type input "lelan"
click at [326, 112] on td "[PERSON_NAME]" at bounding box center [324, 125] width 209 height 28
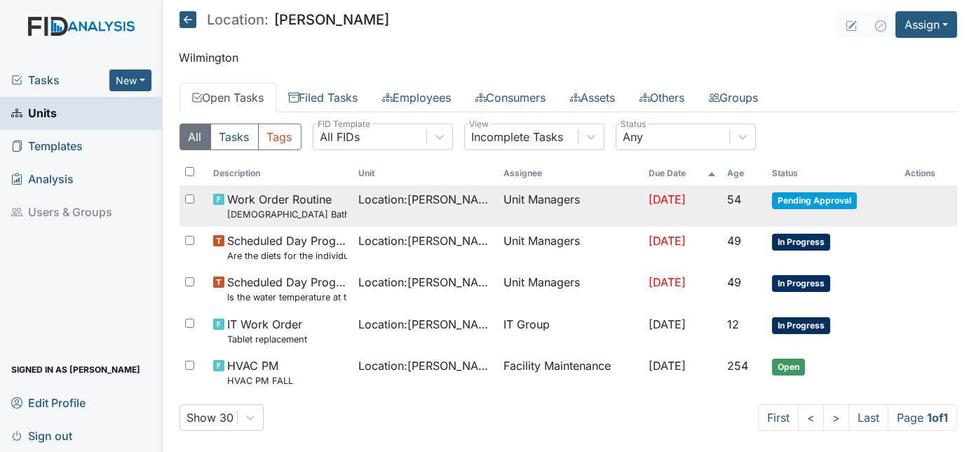
click at [307, 208] on small "Ladies Bathroom Faucet and Plumbing" at bounding box center [287, 214] width 120 height 13
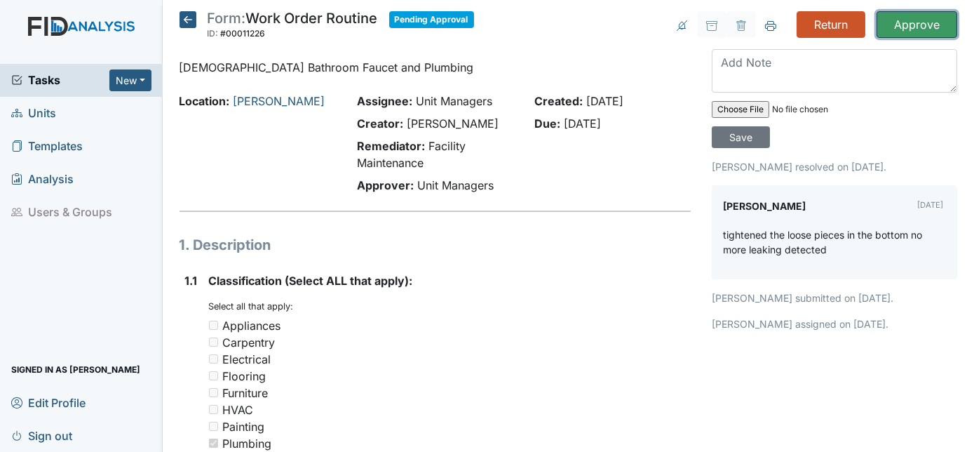
drag, startPoint x: 915, startPoint y: 27, endPoint x: 908, endPoint y: 20, distance: 9.4
click at [912, 24] on input "Approve" at bounding box center [917, 24] width 81 height 27
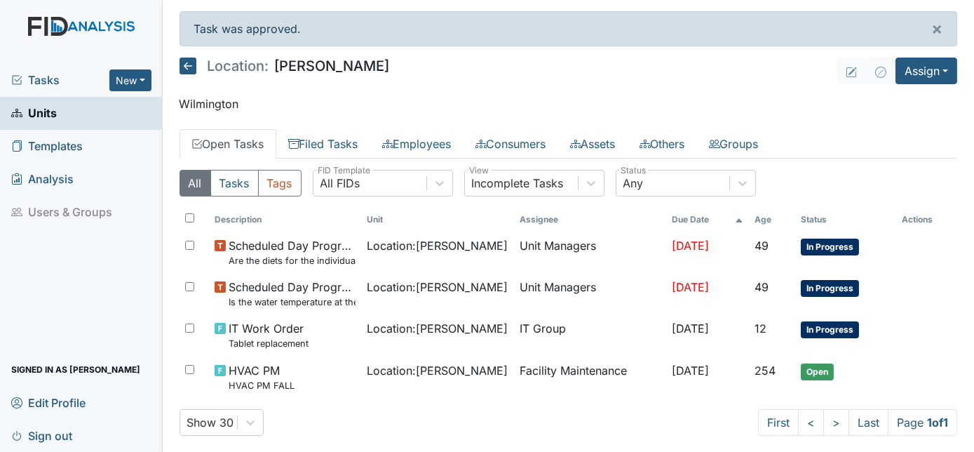
click at [84, 111] on link "Units" at bounding box center [81, 113] width 163 height 33
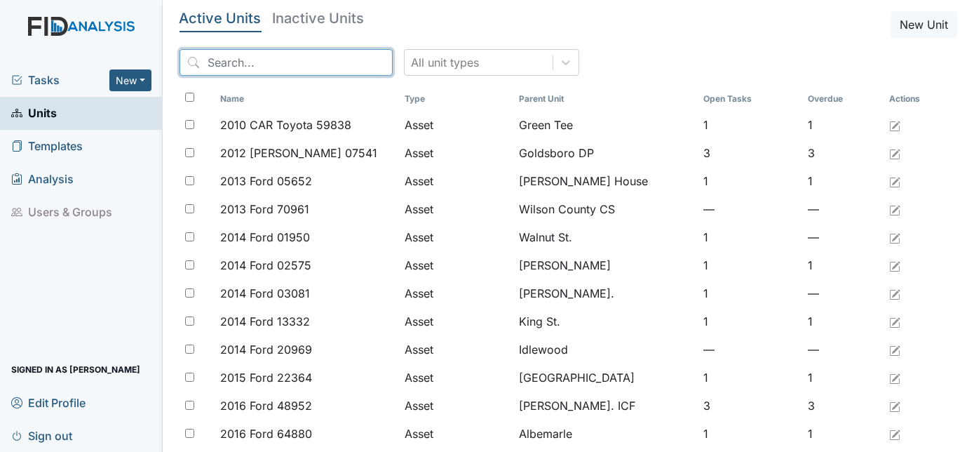
click at [251, 63] on input "search" at bounding box center [286, 62] width 213 height 27
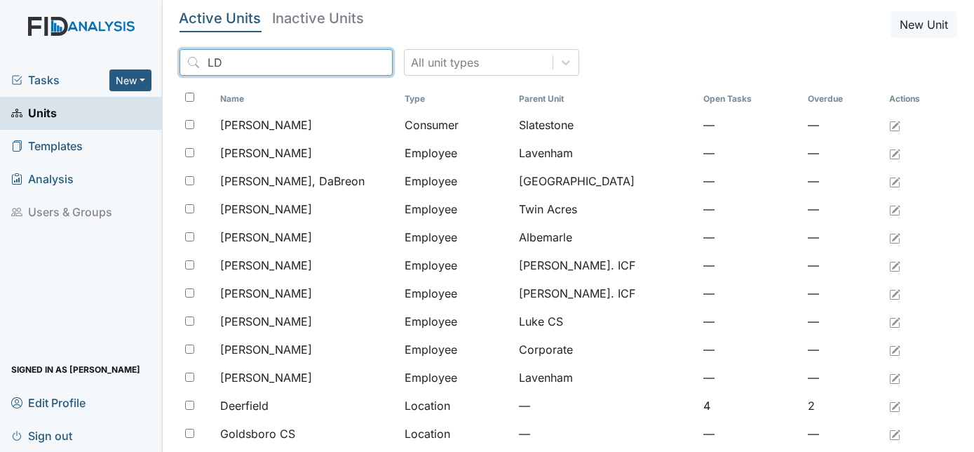
type input "L"
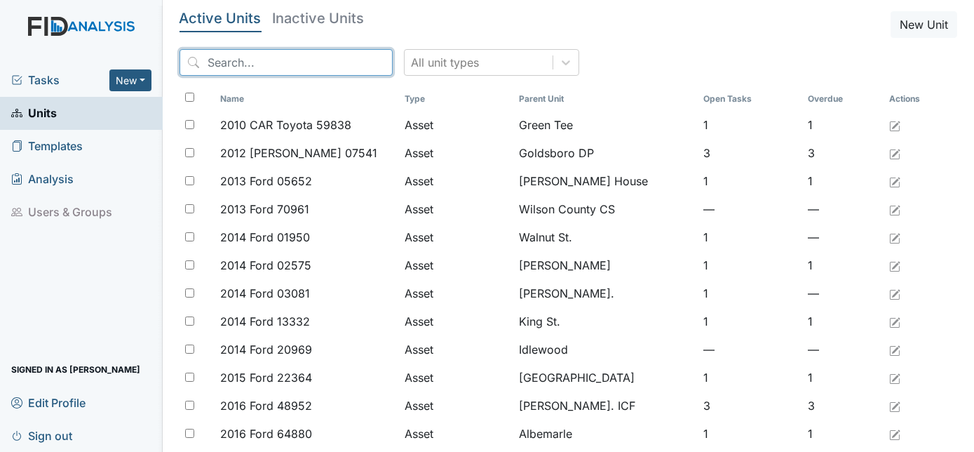
type input "D"
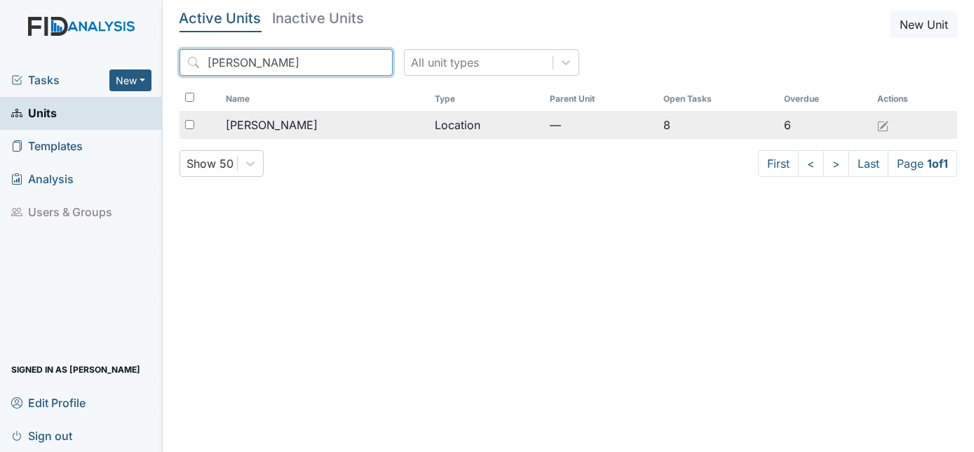
type input "Leland"
click at [311, 122] on div "[PERSON_NAME]" at bounding box center [325, 124] width 198 height 17
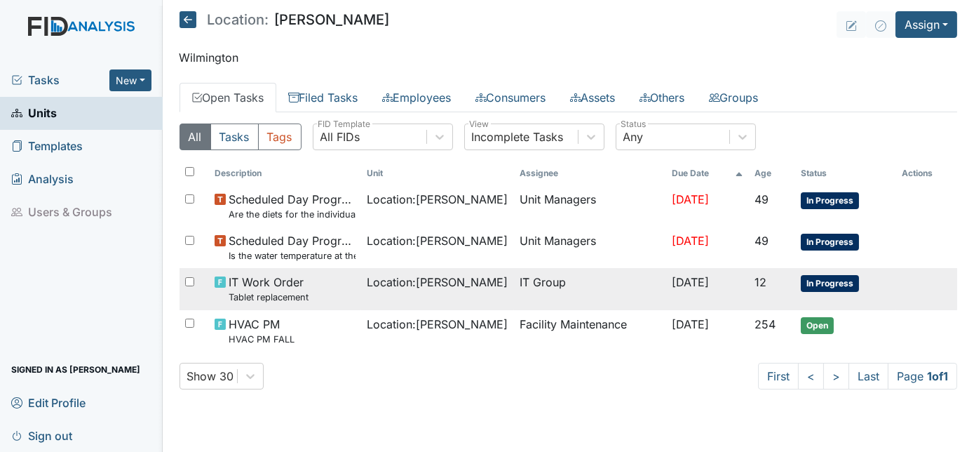
click at [320, 275] on div "IT Work Order Tablet replacement" at bounding box center [286, 289] width 142 height 30
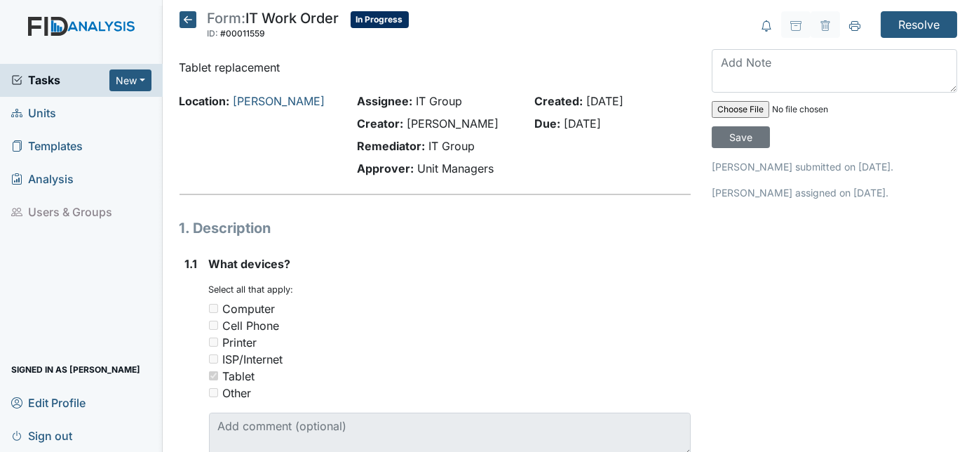
click at [45, 116] on span "Units" at bounding box center [33, 113] width 45 height 22
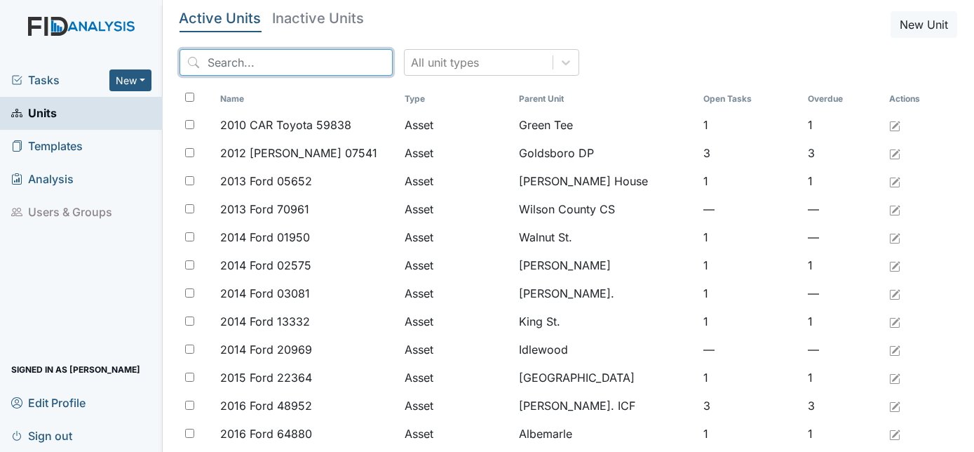
click at [219, 67] on input "search" at bounding box center [286, 62] width 213 height 27
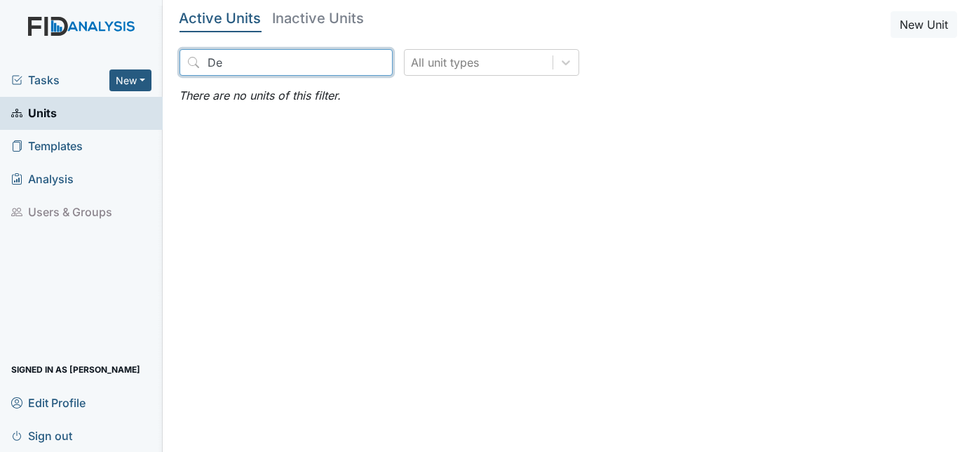
type input "D"
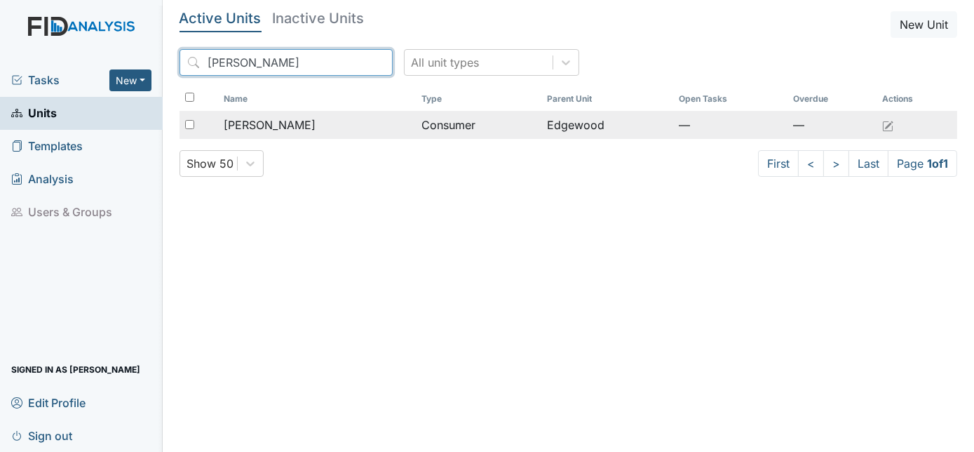
type input "Alma"
click at [246, 133] on td "[PERSON_NAME]" at bounding box center [317, 125] width 198 height 28
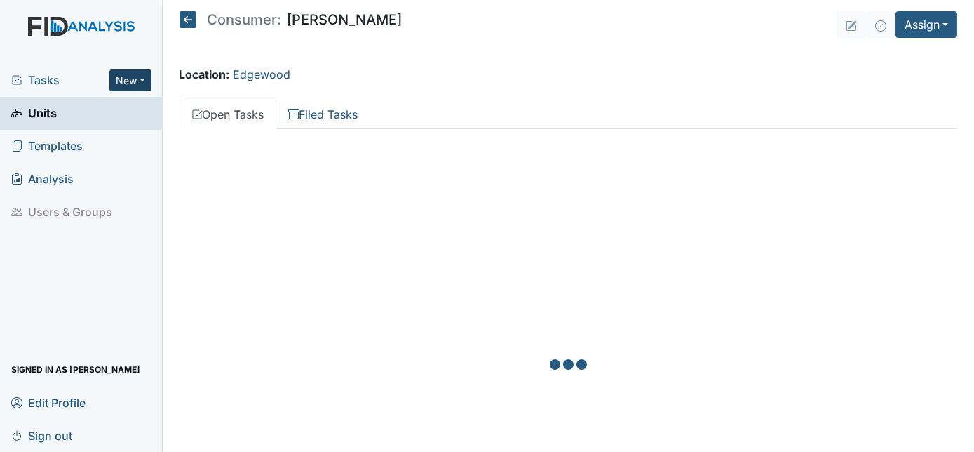
click at [117, 82] on button "New" at bounding box center [130, 80] width 42 height 22
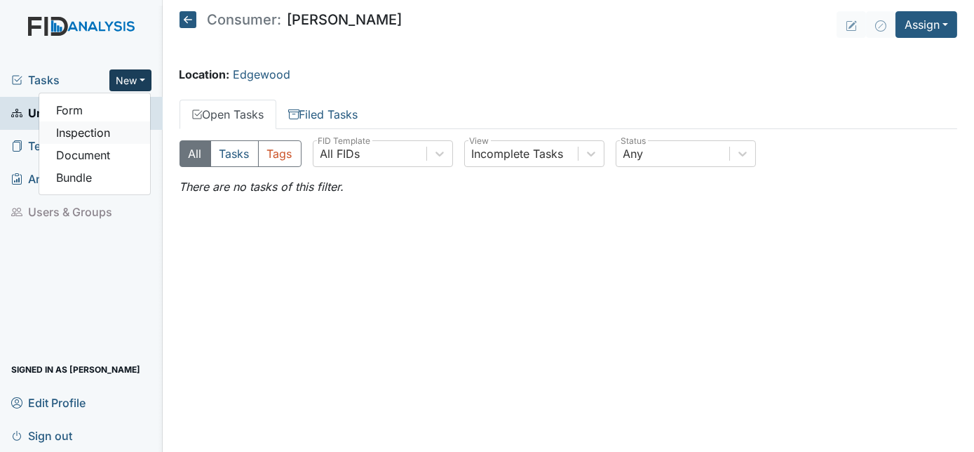
click at [107, 130] on link "Inspection" at bounding box center [94, 132] width 111 height 22
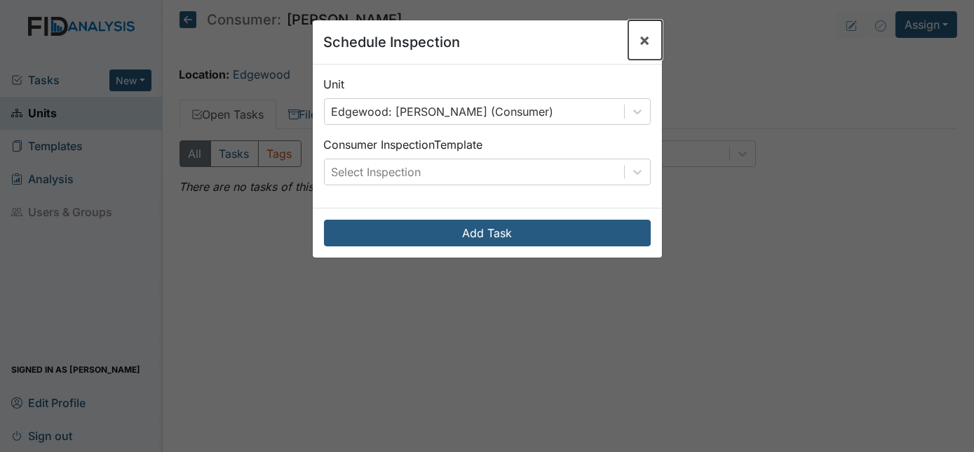
click at [643, 39] on span "×" at bounding box center [645, 39] width 11 height 20
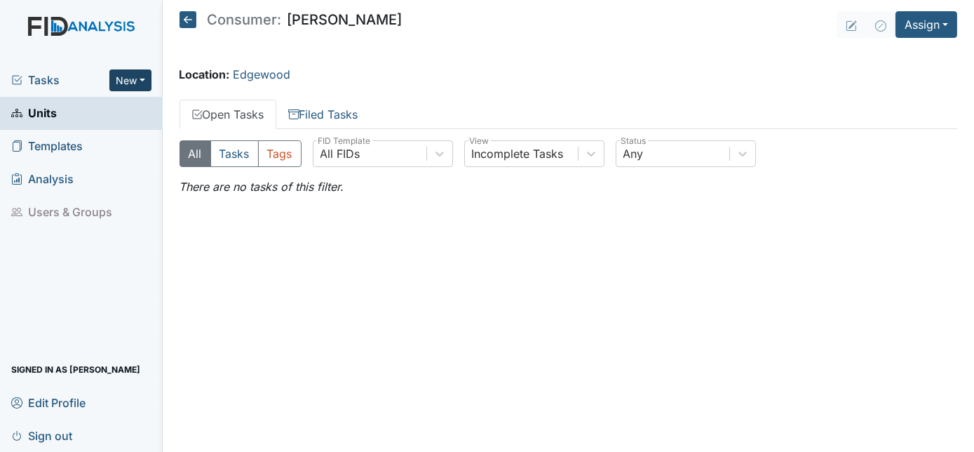
click at [145, 79] on button "New" at bounding box center [130, 80] width 42 height 22
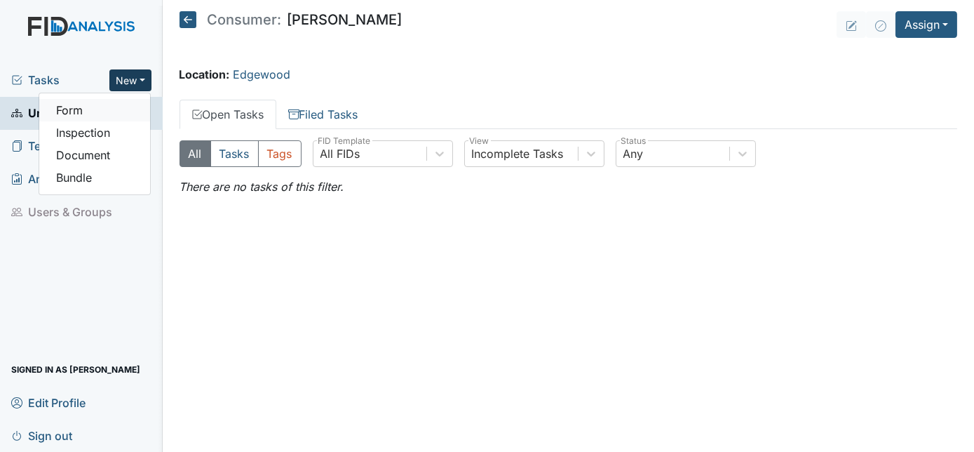
click at [88, 110] on link "Form" at bounding box center [94, 110] width 111 height 22
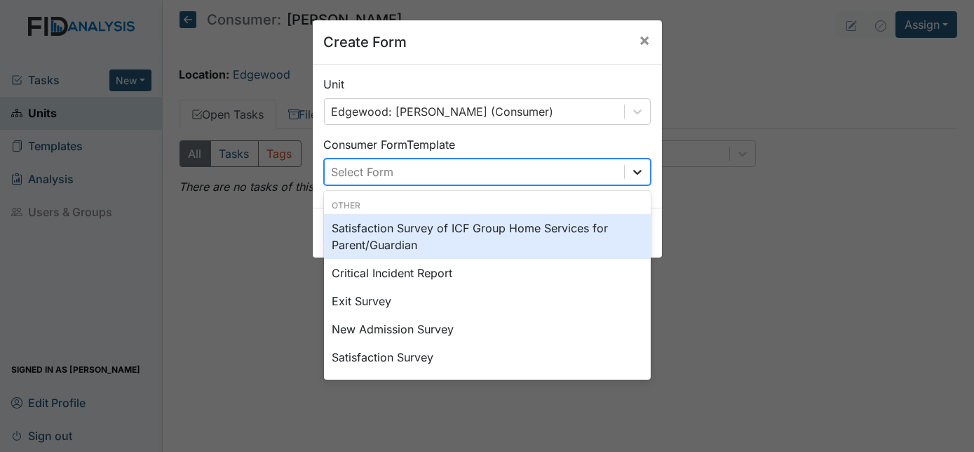
click at [631, 174] on icon at bounding box center [638, 172] width 14 height 14
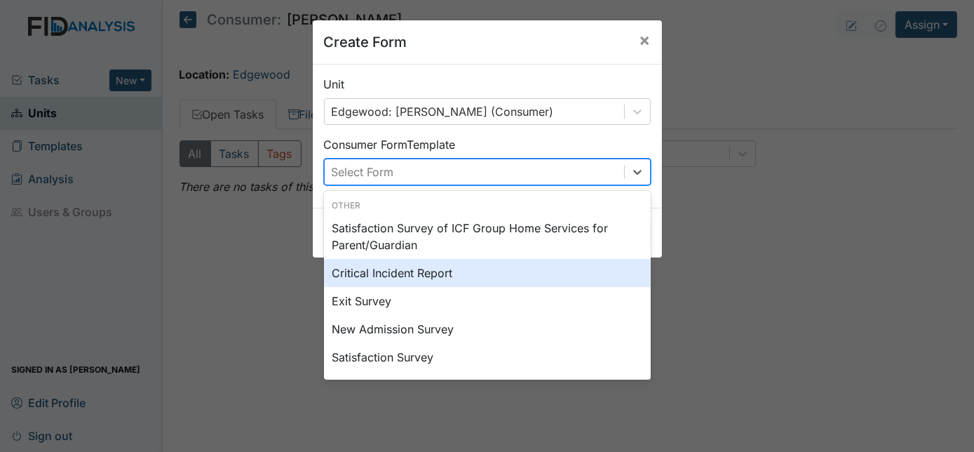
click at [490, 274] on div "Critical Incident Report" at bounding box center [487, 273] width 327 height 28
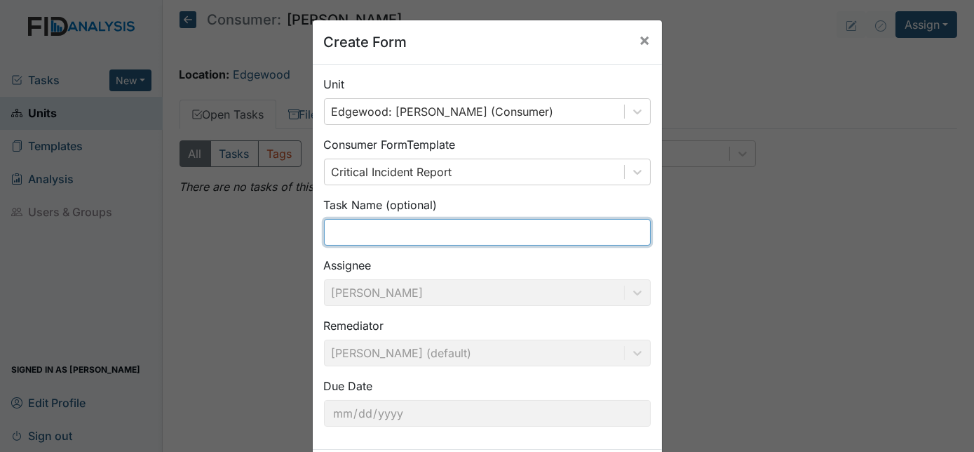
click at [337, 239] on input "text" at bounding box center [487, 232] width 327 height 27
type input "Medication Error"
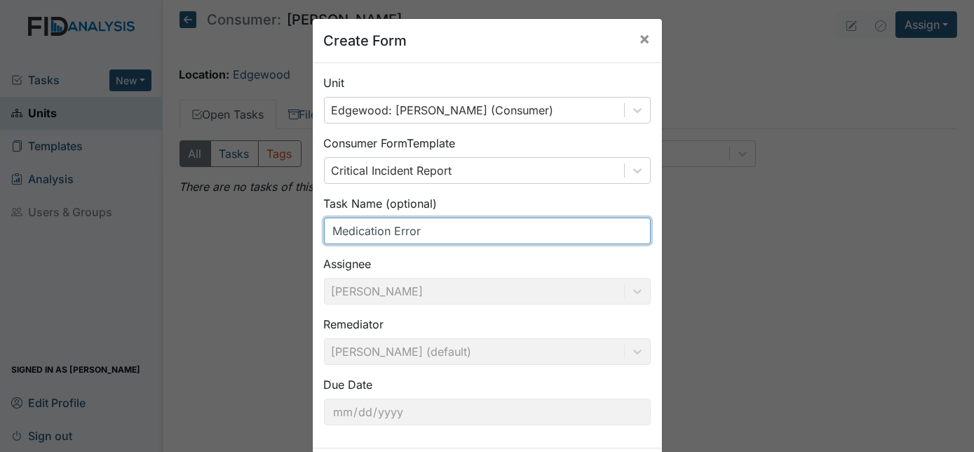
scroll to position [66, 0]
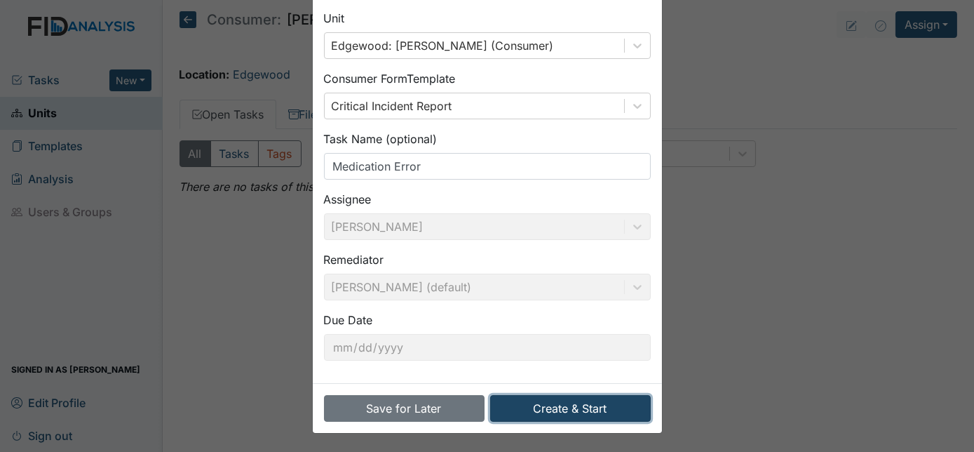
click at [545, 401] on button "Create & Start" at bounding box center [570, 408] width 161 height 27
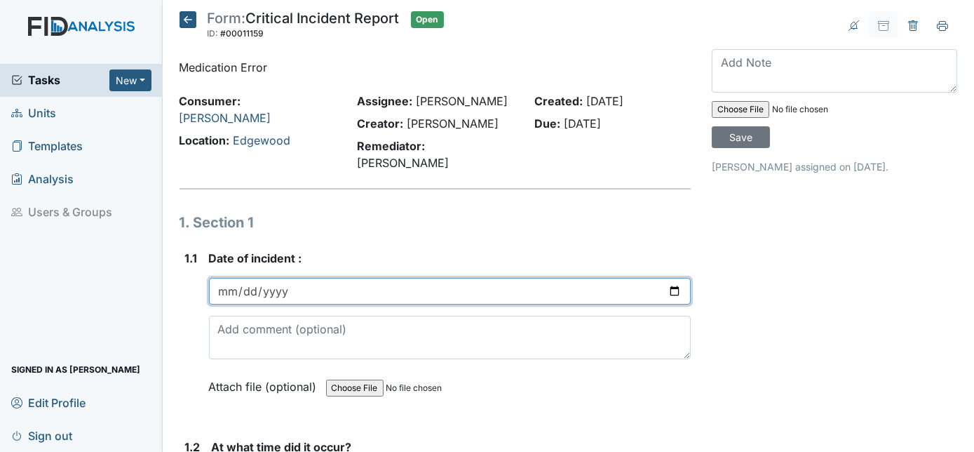
click at [230, 278] on input "date" at bounding box center [450, 291] width 483 height 27
type input "2025-06-21"
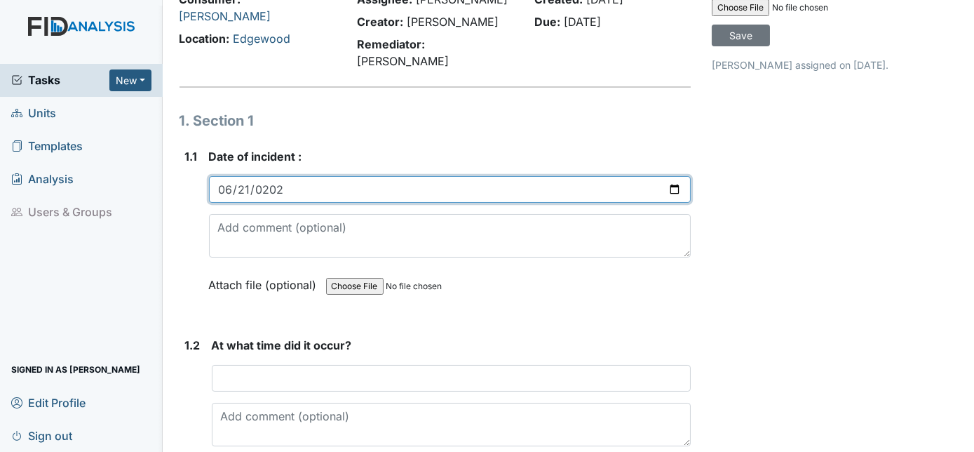
scroll to position [127, 0]
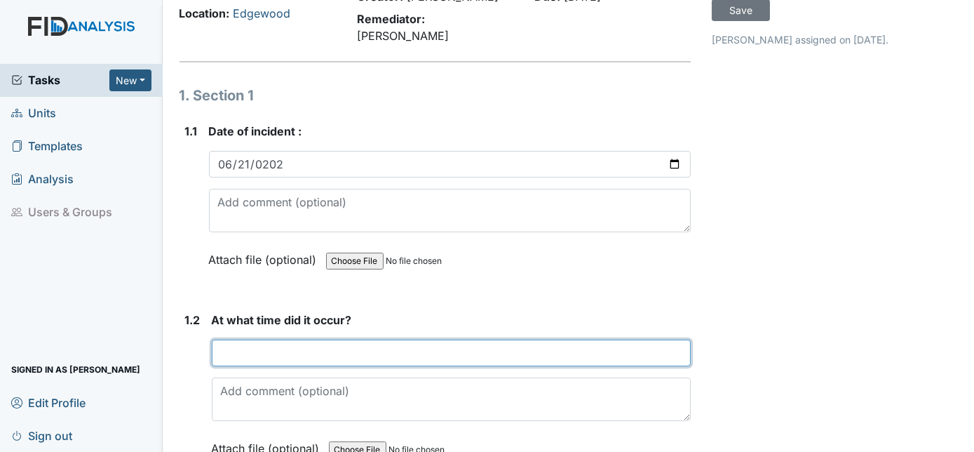
click at [230, 340] on input "text" at bounding box center [452, 353] width 480 height 27
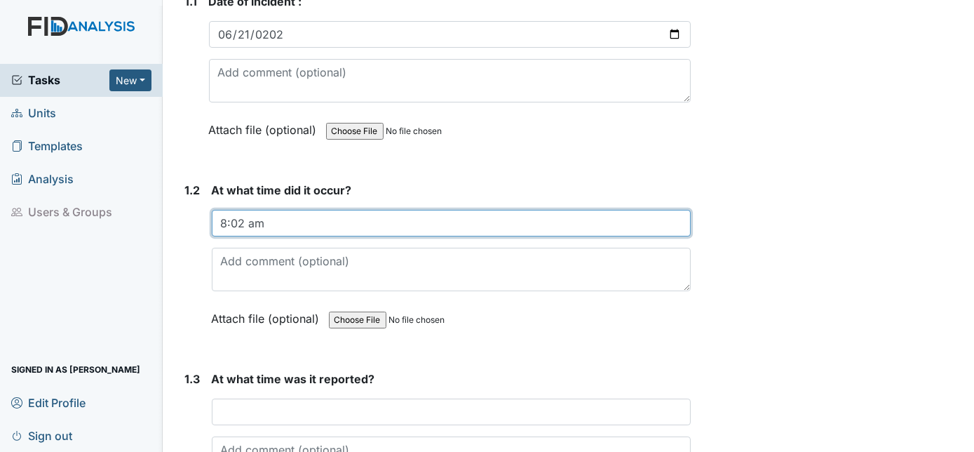
scroll to position [318, 0]
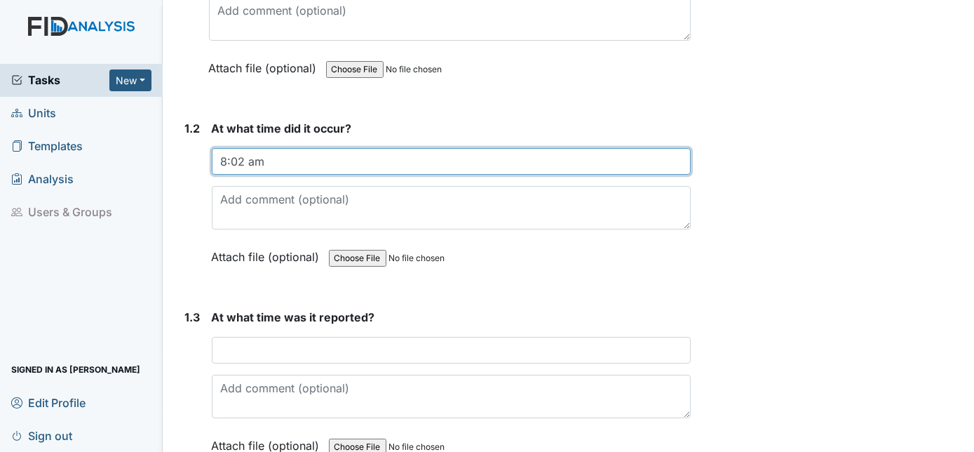
type input "8:02 am"
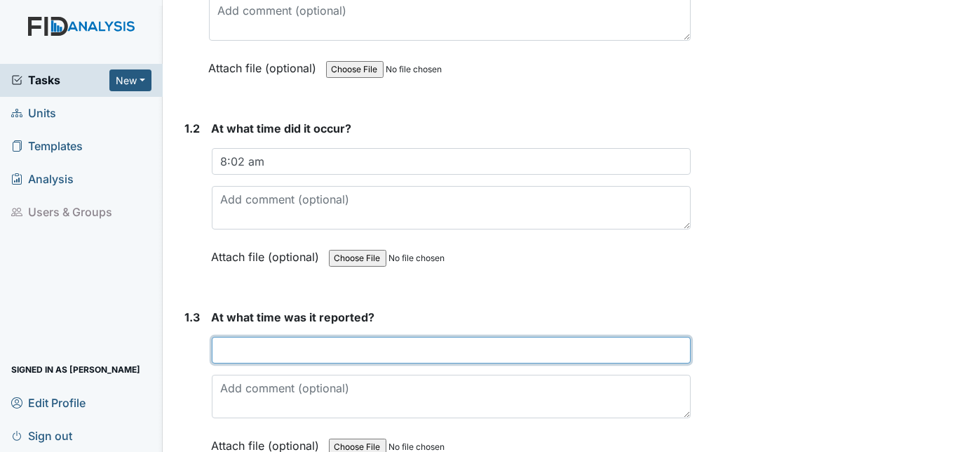
click at [246, 337] on input "text" at bounding box center [452, 350] width 480 height 27
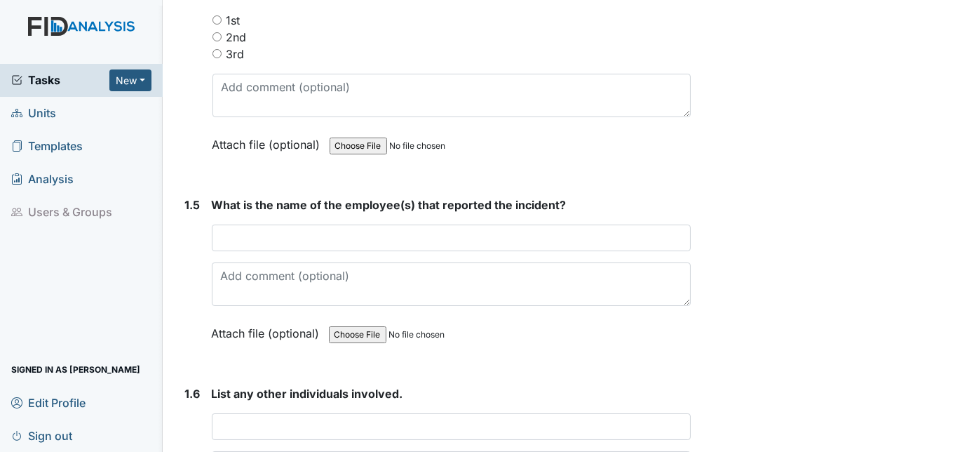
scroll to position [828, 0]
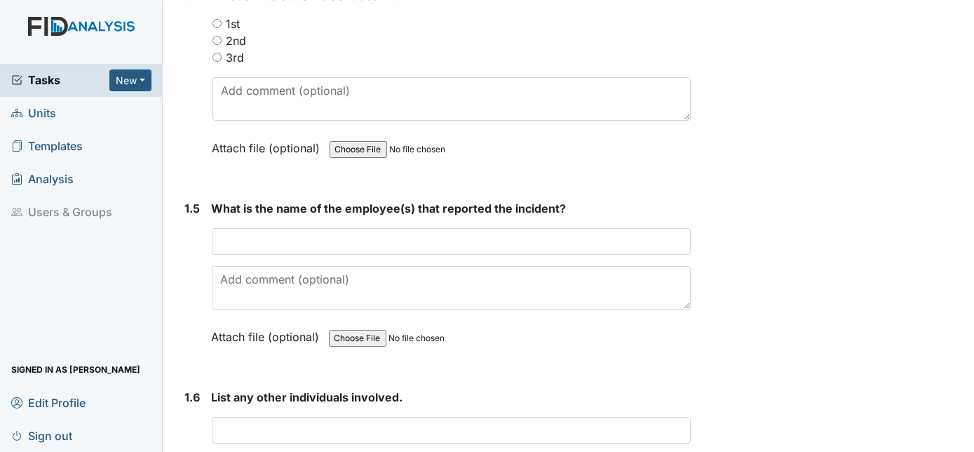
type input "6:15 pm"
click at [219, 19] on input "1st" at bounding box center [217, 23] width 9 height 9
radio input "true"
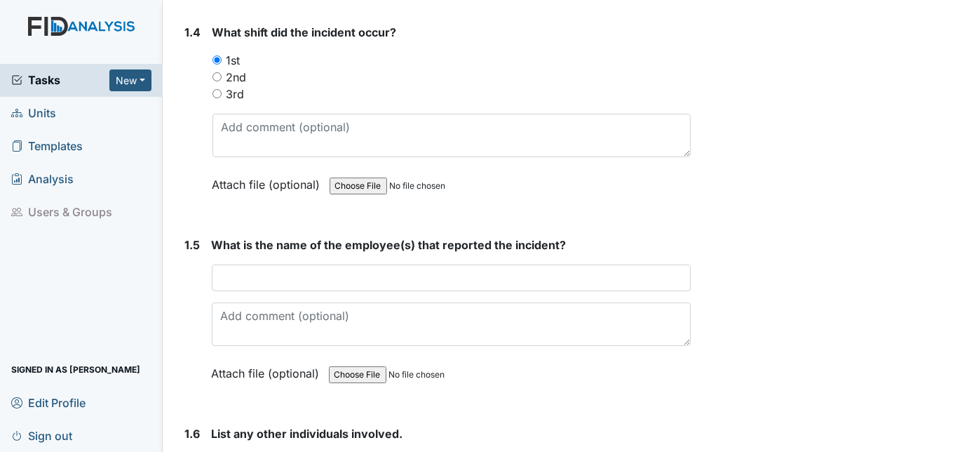
scroll to position [765, 0]
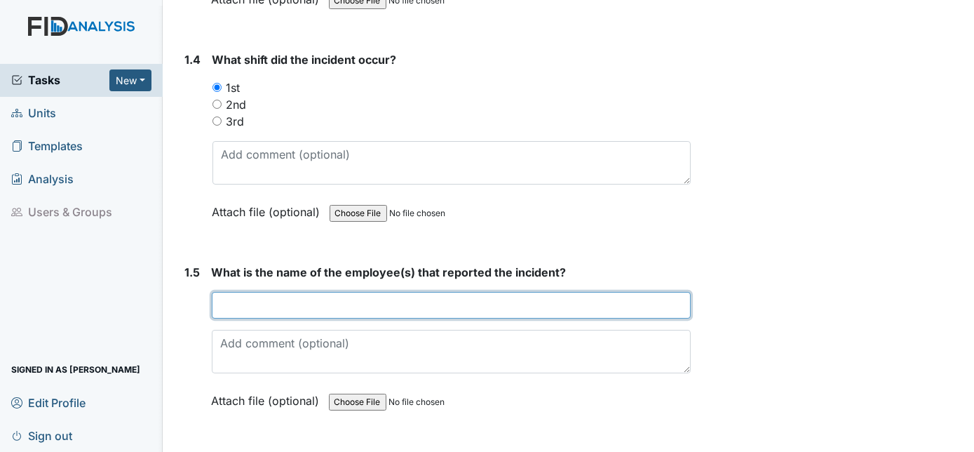
click at [284, 292] on input "text" at bounding box center [452, 305] width 480 height 27
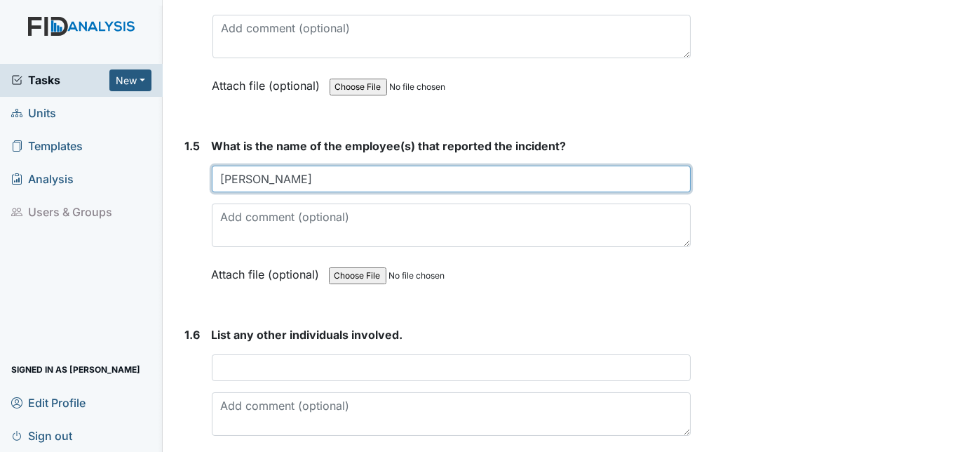
scroll to position [892, 0]
type input "Kim Gaskins"
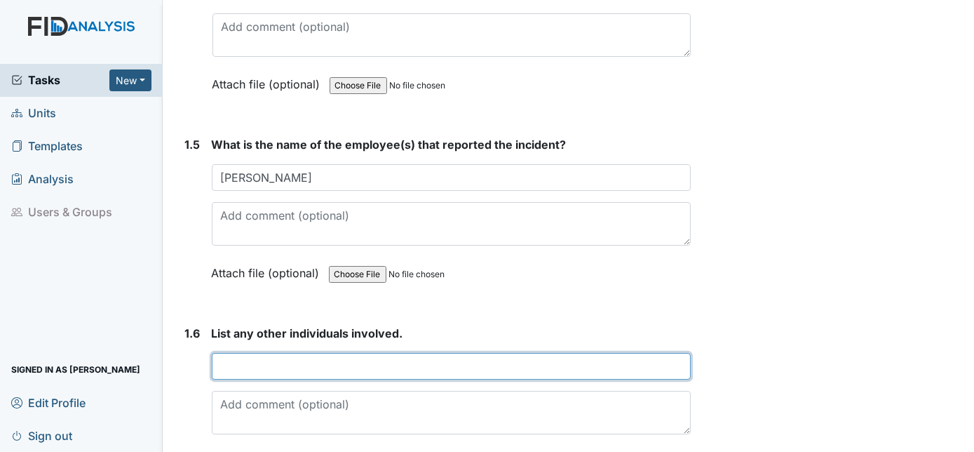
click at [243, 353] on input "text" at bounding box center [452, 366] width 480 height 27
type input "O"
click at [262, 353] on input "Rosland" at bounding box center [452, 366] width 480 height 27
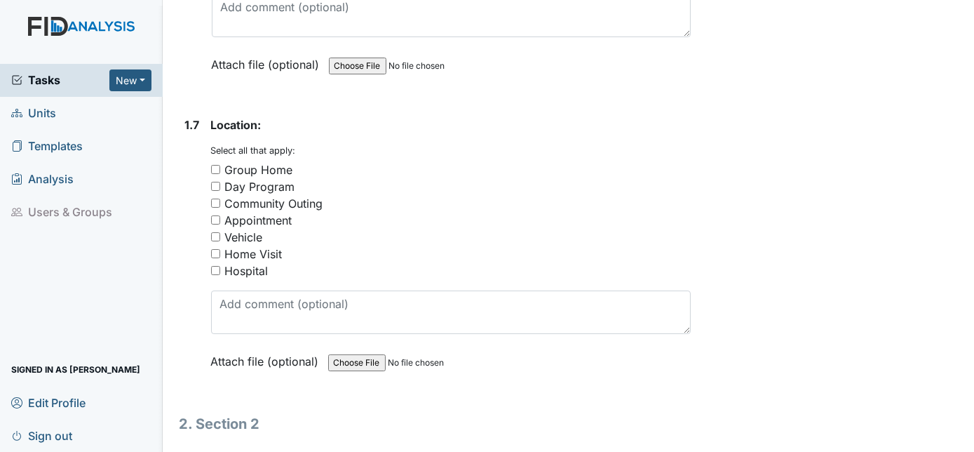
scroll to position [1275, 0]
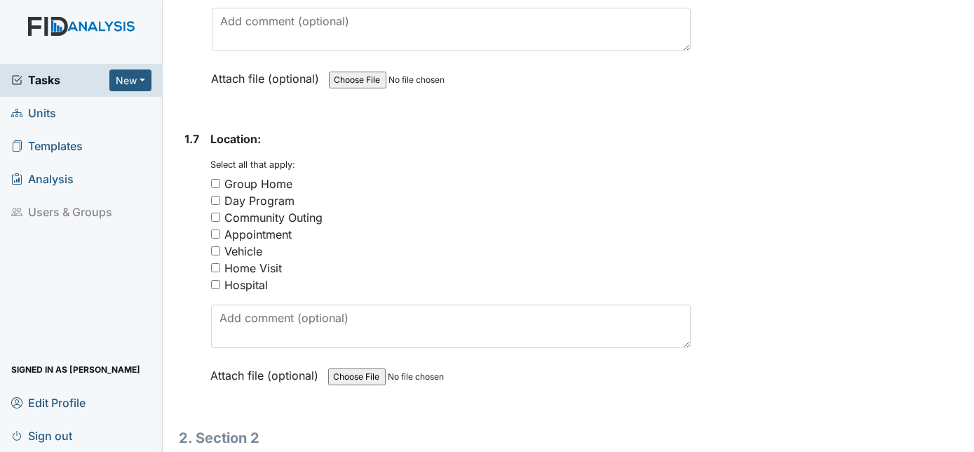
type input "Rosland Clark-Tech, Aniah Williams-monitor"
click at [214, 179] on input "Group Home" at bounding box center [215, 183] width 9 height 9
checkbox input "true"
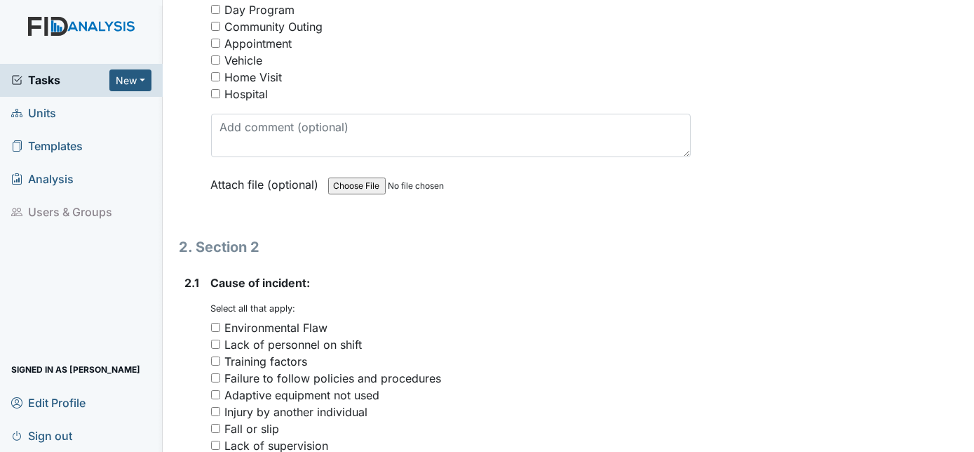
click at [219, 373] on input "Failure to follow policies and procedures" at bounding box center [215, 377] width 9 height 9
checkbox input "true"
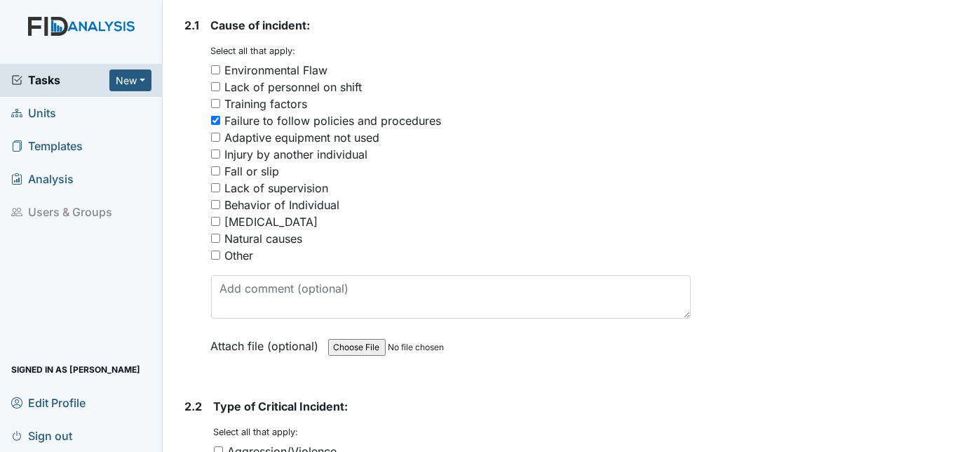
scroll to position [1785, 0]
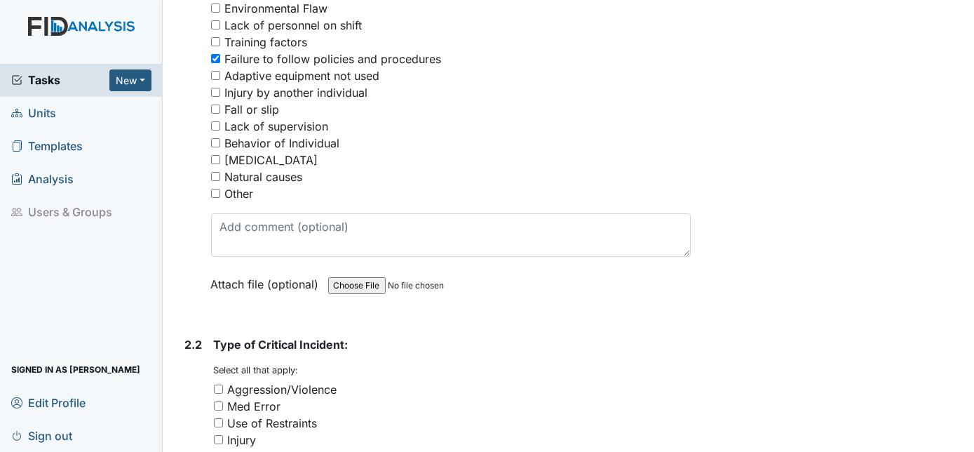
click at [220, 401] on input "Med Error" at bounding box center [218, 405] width 9 height 9
checkbox input "true"
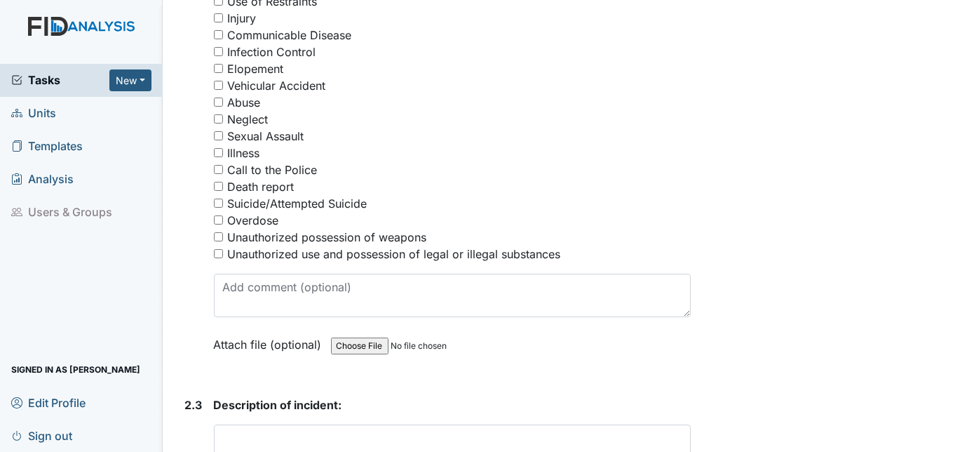
scroll to position [2260, 0]
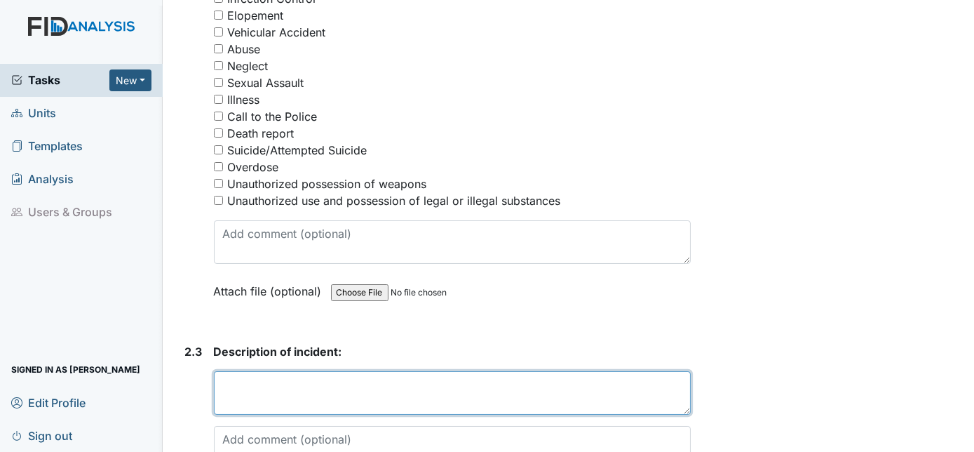
click at [227, 371] on textarea at bounding box center [453, 392] width 478 height 43
paste textarea "Omeprazole 40mg was ordered but only 10 mg was given."
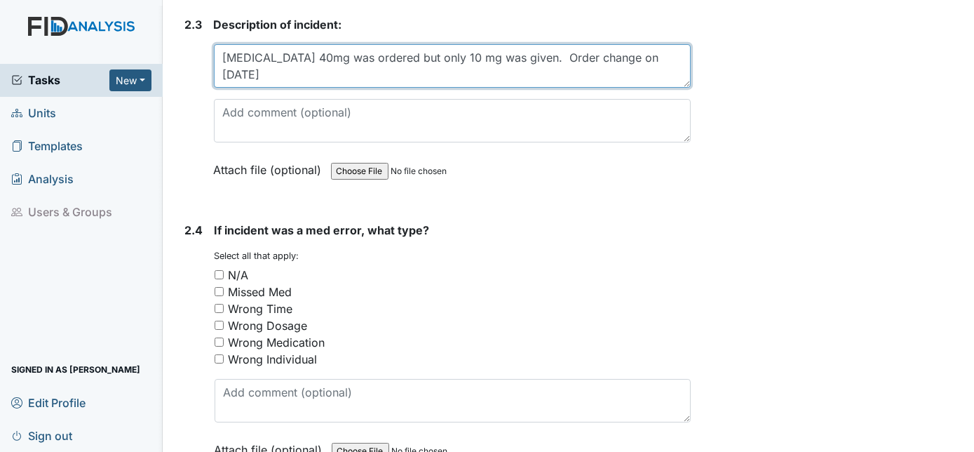
scroll to position [2587, 0]
type textarea "Omeprazole 40mg was ordered but only 10 mg was given. Order change on 6/20/25"
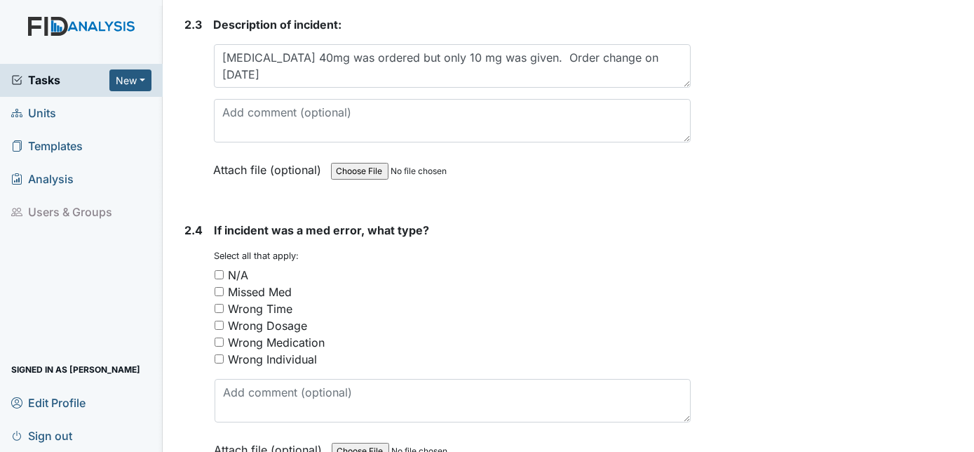
click at [215, 321] on input "Wrong Dosage" at bounding box center [219, 325] width 9 height 9
checkbox input "true"
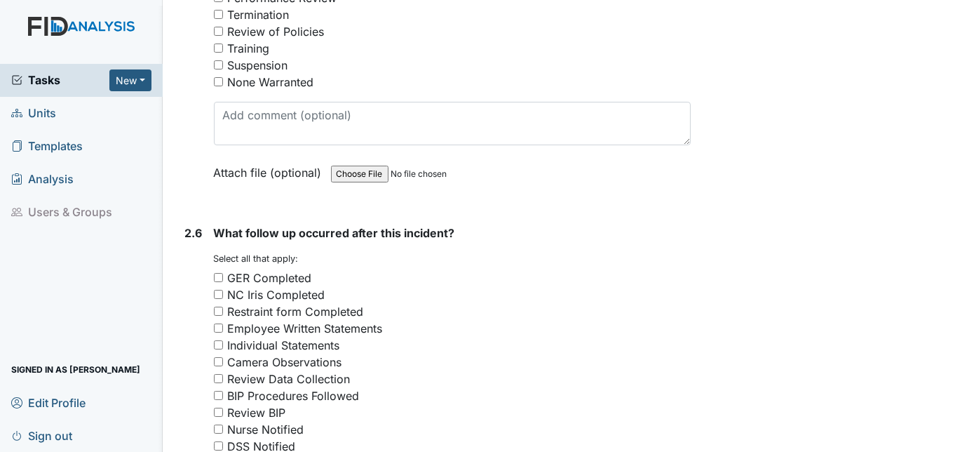
scroll to position [3161, 0]
click at [220, 273] on input "GER Completed" at bounding box center [218, 277] width 9 height 9
checkbox input "true"
click at [215, 323] on input "Employee Written Statements" at bounding box center [218, 327] width 9 height 9
checkbox input "true"
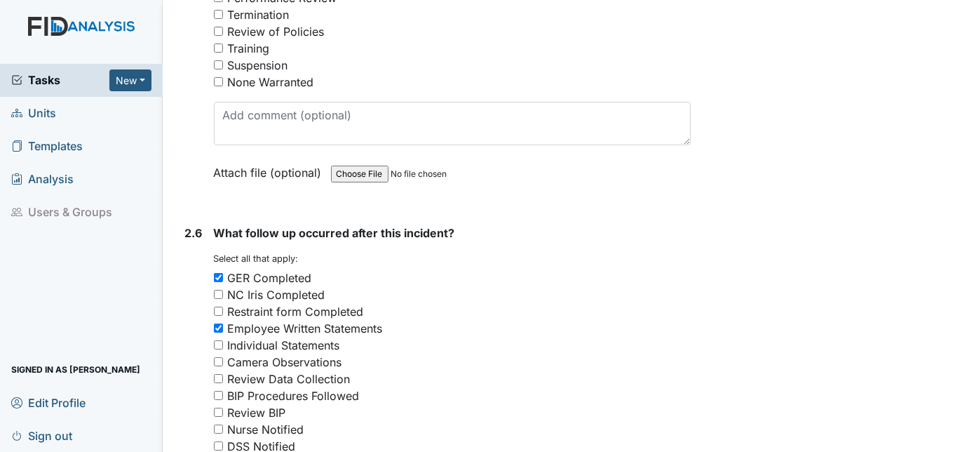
click at [217, 424] on input "Nurse Notified" at bounding box center [218, 428] width 9 height 9
checkbox input "true"
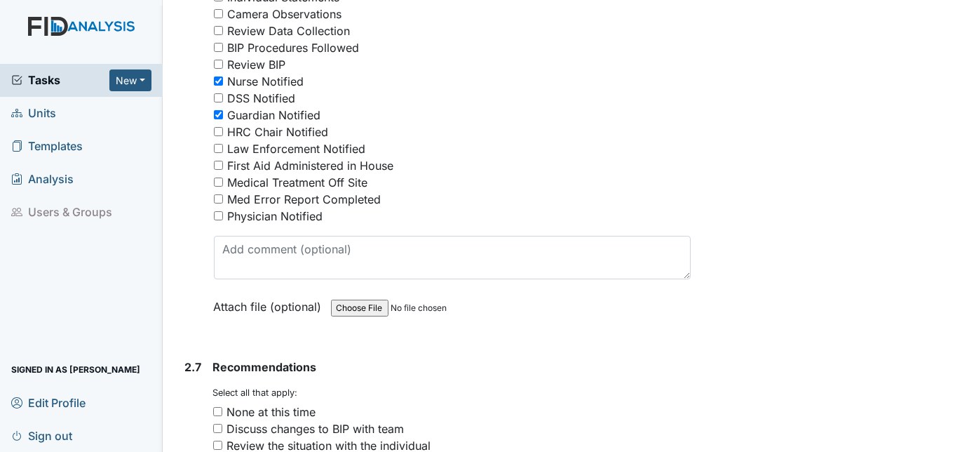
scroll to position [3544, 0]
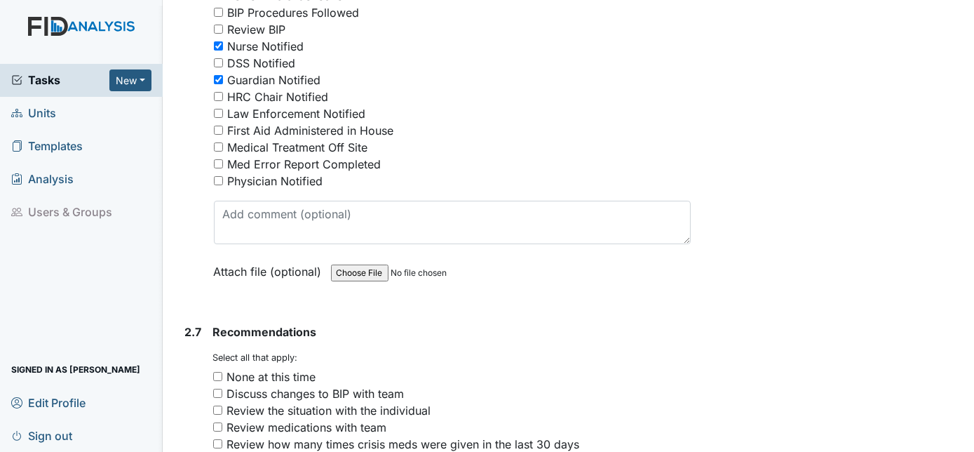
click at [215, 159] on input "Med Error Report Completed" at bounding box center [218, 163] width 9 height 9
checkbox input "true"
click at [214, 176] on input "Physician Notified" at bounding box center [218, 180] width 9 height 9
checkbox input "true"
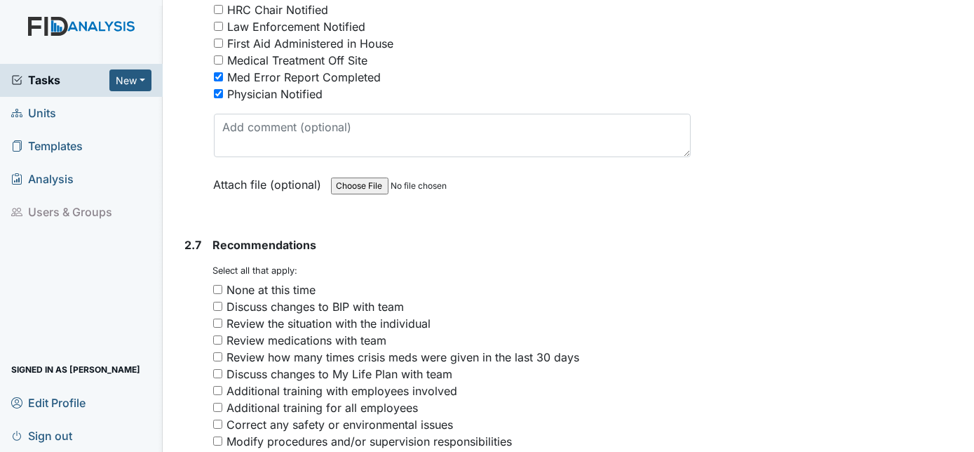
scroll to position [3672, 0]
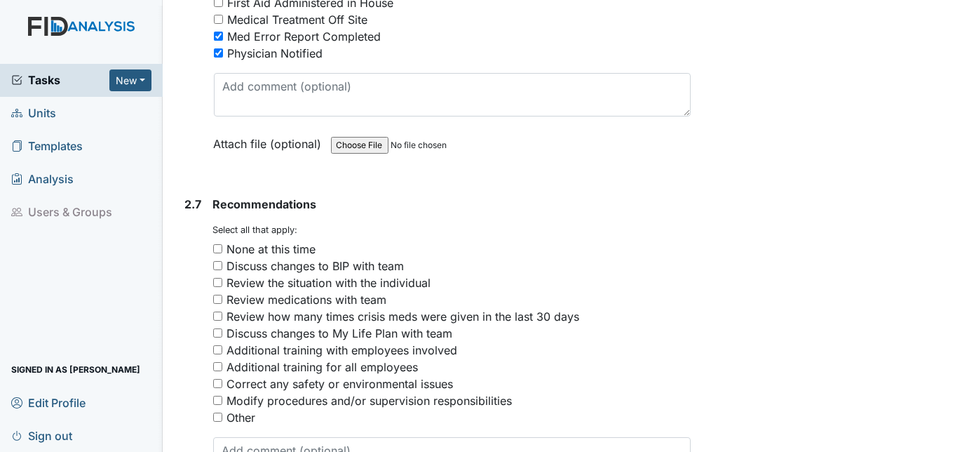
click at [215, 412] on input "Other" at bounding box center [217, 416] width 9 height 9
checkbox input "true"
click at [251, 437] on textarea at bounding box center [452, 458] width 478 height 43
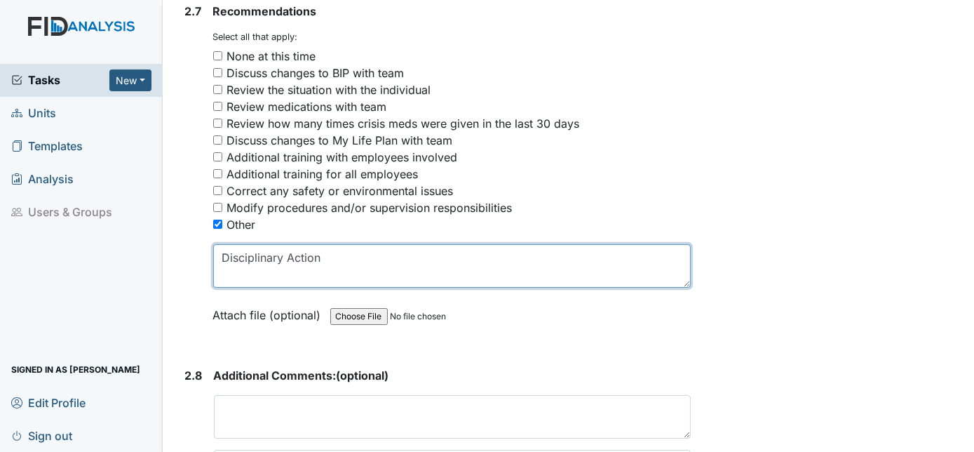
scroll to position [3987, 0]
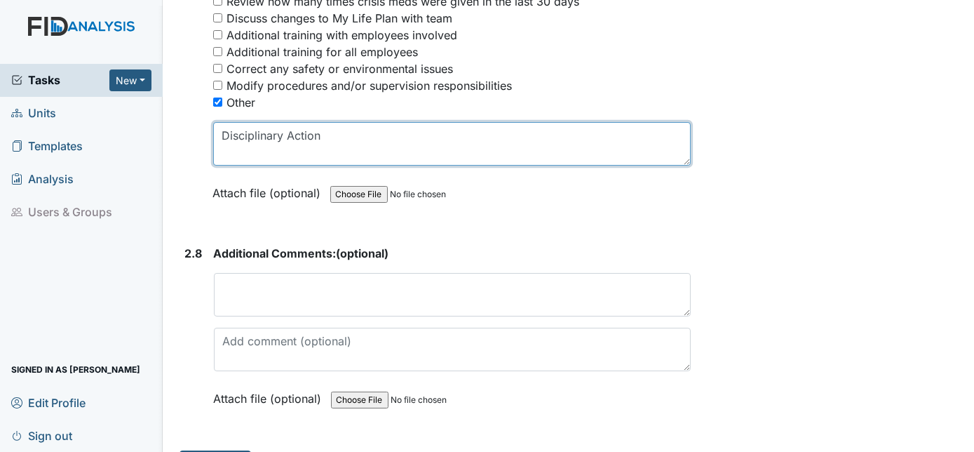
type textarea "Disciplinary Action"
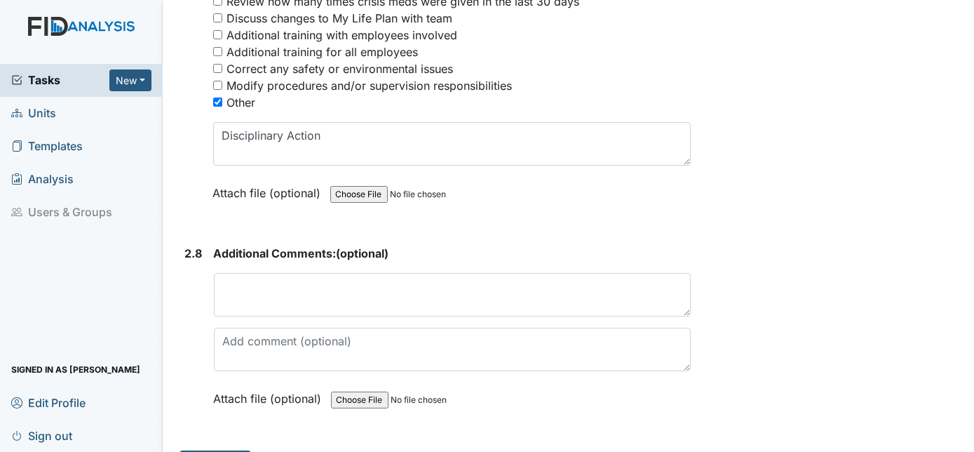
click at [269, 245] on strong "Additional Comments: (optional)" at bounding box center [453, 253] width 478 height 17
